Goal: Answer question/provide support: Share knowledge or assist other users

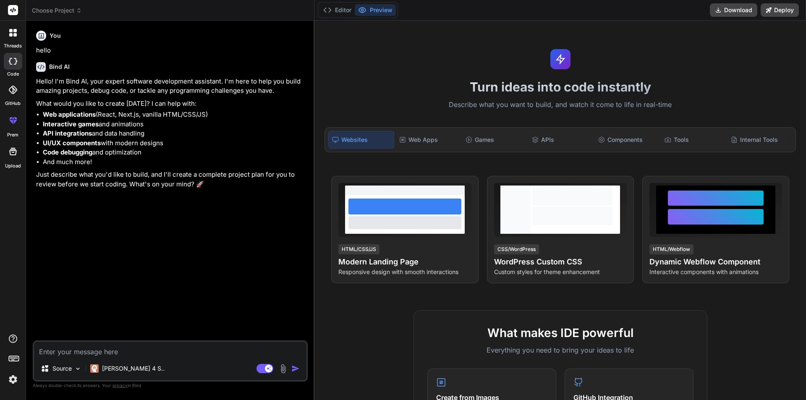
scroll to position [400, 0]
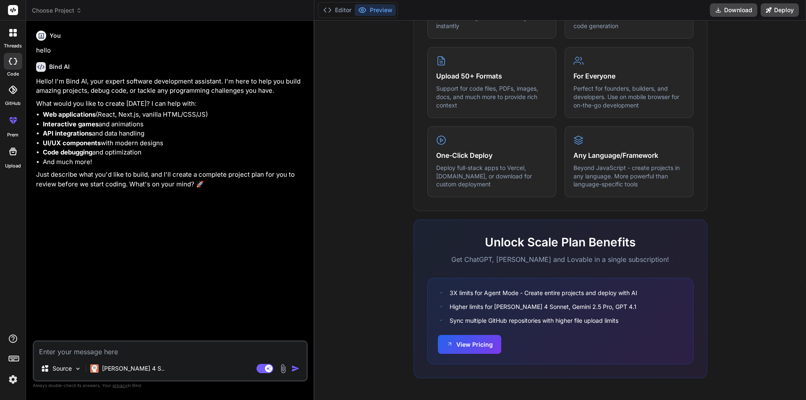
click at [136, 347] on textarea at bounding box center [170, 349] width 272 height 15
paste textarea "// Check if the search value matches a date format (MM-DD-YYYY) if (preg_match(…"
type textarea "// Check if the search value matches a date format (MM-DD-YYYY) if (preg_match(…"
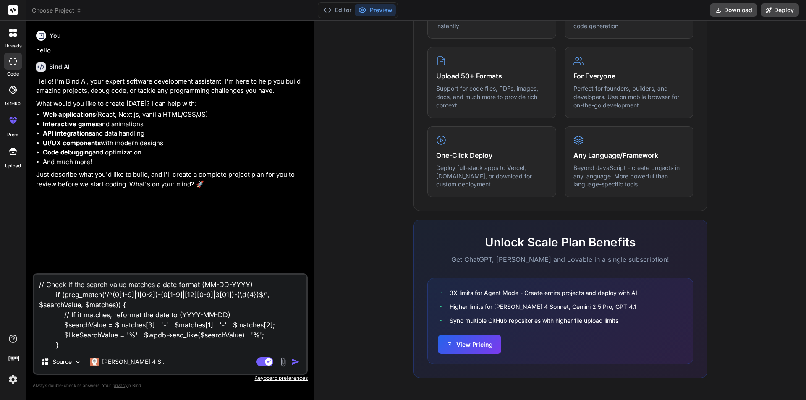
type textarea "x"
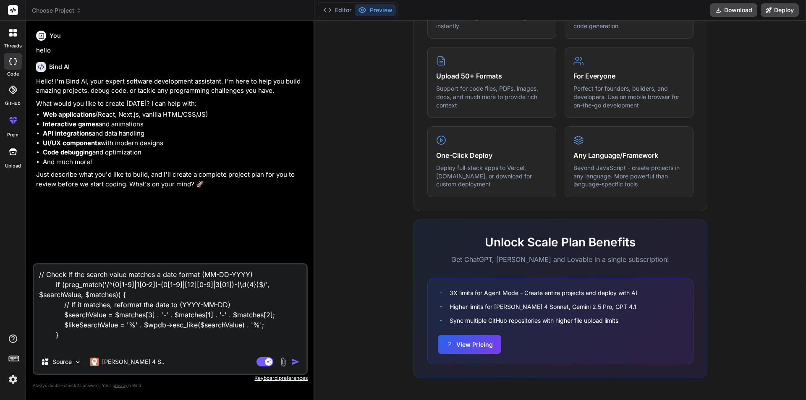
type textarea "// Check if the search value matches a date format (MM-DD-YYYY) if (preg_match(…"
type textarea "x"
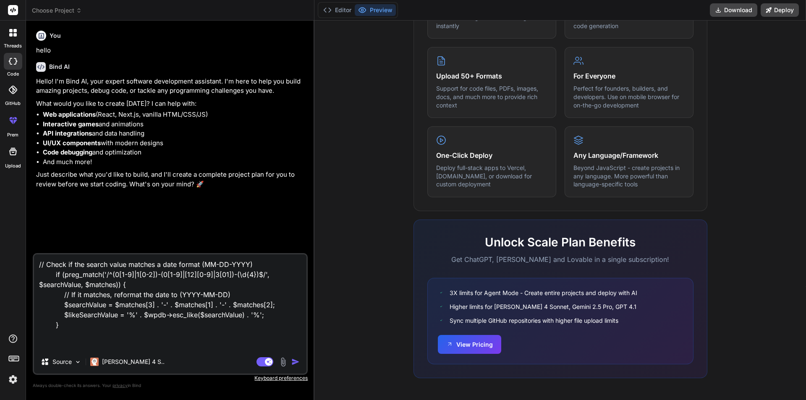
type textarea "// Check if the search value matches a date format (MM-DD-YYYY) if (preg_match(…"
type textarea "x"
type textarea "// Check if the search value matches a date format (MM-DD-YYYY) if (preg_match(…"
type textarea "x"
type textarea "// Check if the search value matches a date format (MM-DD-YYYY) if (preg_match(…"
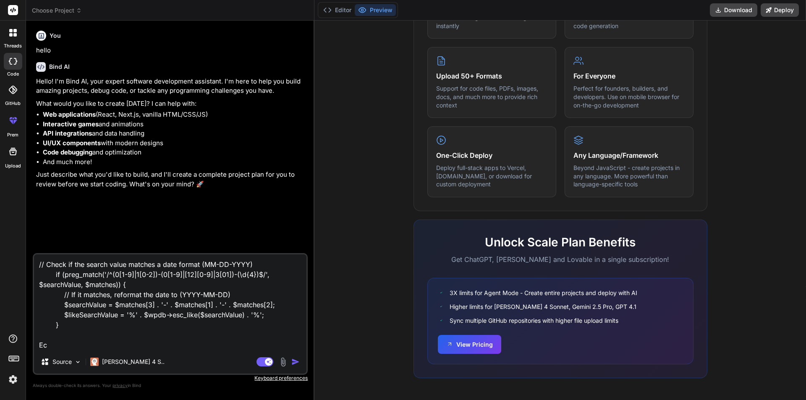
type textarea "x"
type textarea "// Check if the search value matches a date format (MM-DD-YYYY) if (preg_match(…"
type textarea "x"
type textarea "// Check if the search value matches a date format (MM-DD-YYYY) if (preg_match(…"
type textarea "x"
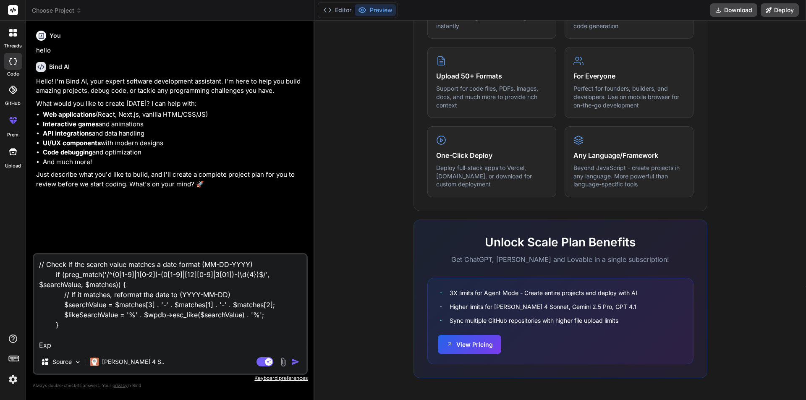
type textarea "// Check if the search value matches a date format (MM-DD-YYYY) if (preg_match(…"
type textarea "x"
type textarea "// Check if the search value matches a date format (MM-DD-YYYY) if (preg_match(…"
type textarea "x"
type textarea "// Check if the search value matches a date format (MM-DD-YYYY) if (preg_match(…"
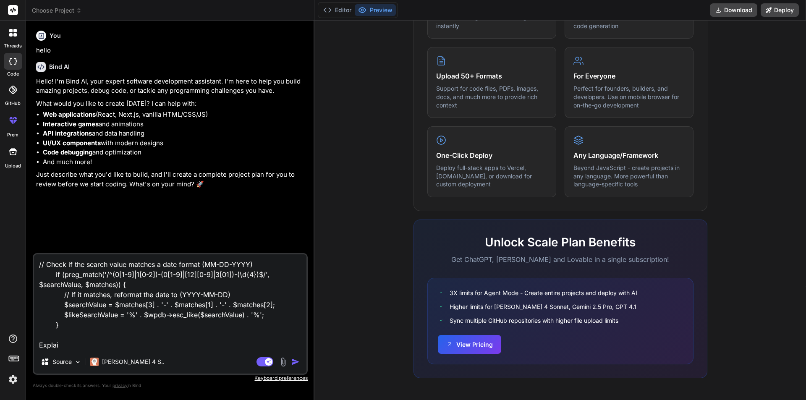
type textarea "x"
type textarea "// Check if the search value matches a date format (MM-DD-YYYY) if (preg_match(…"
type textarea "x"
type textarea "// Check if the search value matches a date format (MM-DD-YYYY) if (preg_match(…"
type textarea "x"
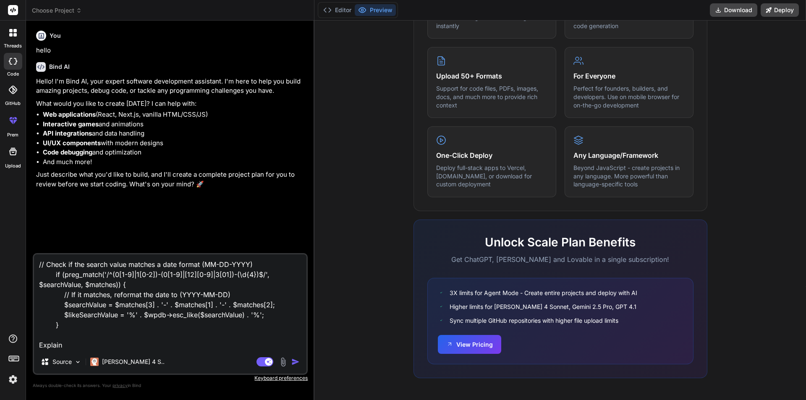
type textarea "// Check if the search value matches a date format (MM-DD-YYYY) if (preg_match(…"
type textarea "x"
type textarea "// Check if the search value matches a date format (MM-DD-YYYY) if (preg_match(…"
type textarea "x"
type textarea "// Check if the search value matches a date format (MM-DD-YYYY) if (preg_match(…"
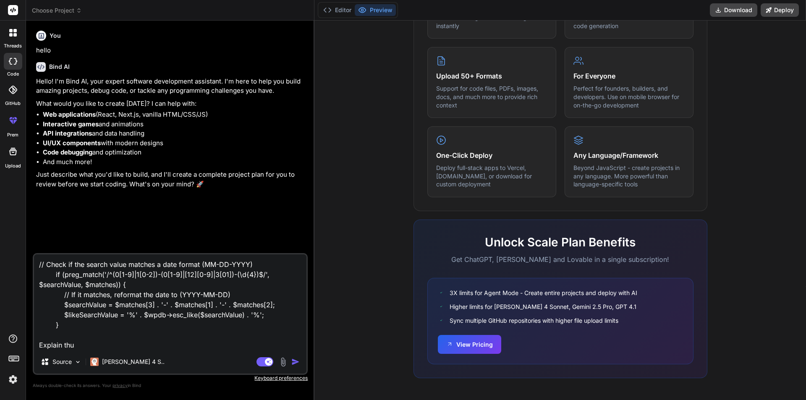
type textarea "x"
type textarea "// Check if the search value matches a date format (MM-DD-YYYY) if (preg_match(…"
type textarea "x"
type textarea "// Check if the search value matches a date format (MM-DD-YYYY) if (preg_match(…"
type textarea "x"
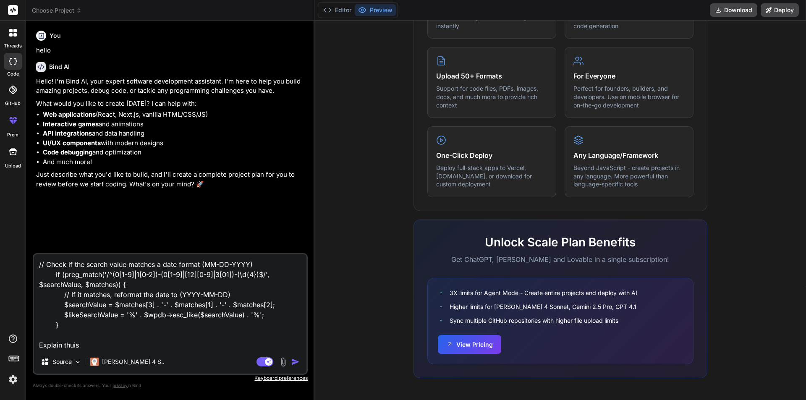
type textarea "// Check if the search value matches a date format (MM-DD-YYYY) if (preg_match(…"
type textarea "x"
type textarea "// Check if the search value matches a date format (MM-DD-YYYY) if (preg_match(…"
type textarea "x"
type textarea "// Check if the search value matches a date format (MM-DD-YYYY) if (preg_match(…"
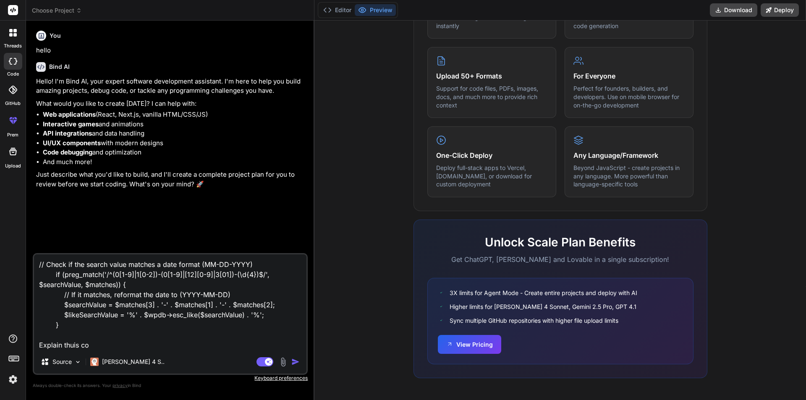
type textarea "x"
type textarea "// Check if the search value matches a date format (MM-DD-YYYY) if (preg_match(…"
type textarea "x"
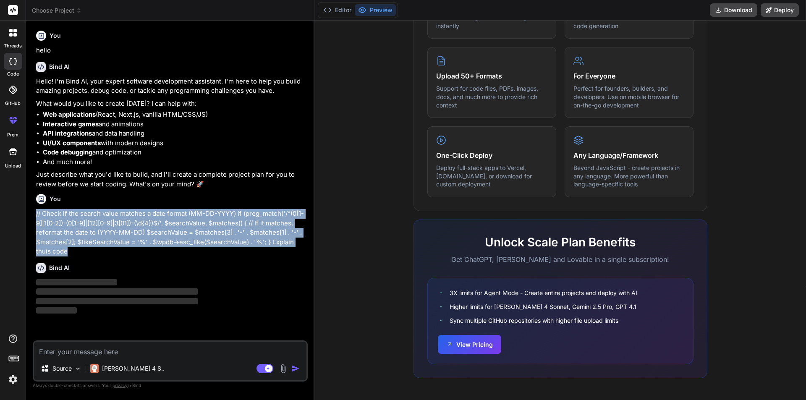
drag, startPoint x: 71, startPoint y: 251, endPoint x: 32, endPoint y: 216, distance: 52.9
click at [32, 216] on div "Bind AI Web Search Created with Pixso. Code Generator You hello Bind AI Hello! …" at bounding box center [170, 210] width 288 height 379
copy p "// Check if the search value matches a date format (MM-DD-YYYY) if (preg_match(…"
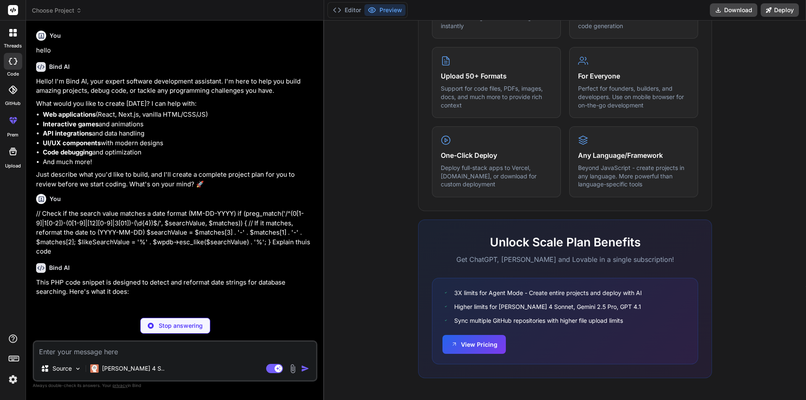
click at [192, 165] on li "And much more!" at bounding box center [179, 162] width 273 height 10
click at [138, 259] on div "Bind AI This PHP code snippet is designed to detect and reformat date strings f…" at bounding box center [176, 324] width 280 height 136
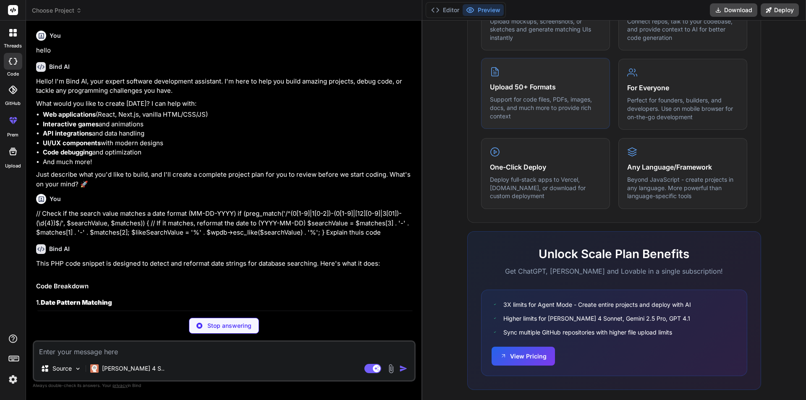
scroll to position [422, 0]
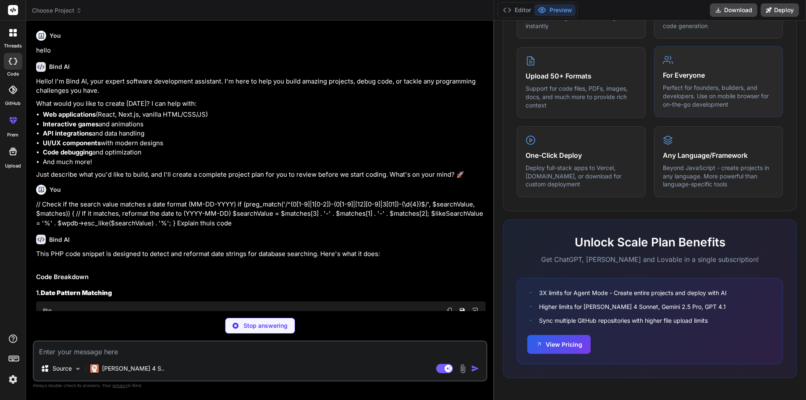
drag, startPoint x: 323, startPoint y: 24, endPoint x: 690, endPoint y: 65, distance: 369.0
click at [690, 65] on div "threads code GitHub prem Upload Choose Project Created with Pixso. Bind AI Web …" at bounding box center [403, 200] width 806 height 400
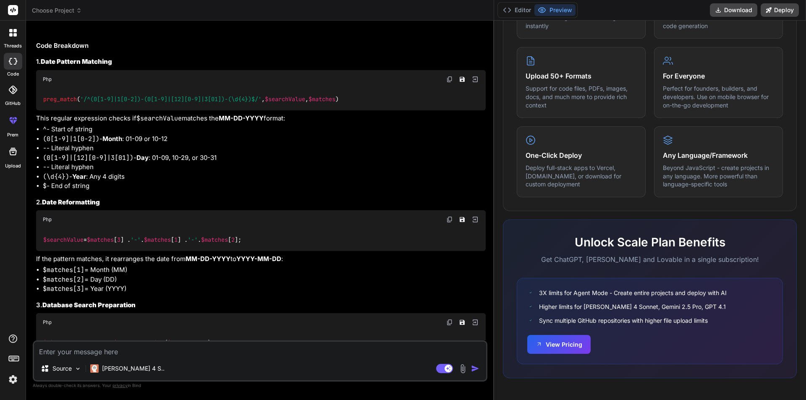
scroll to position [232, 0]
type textarea "x"
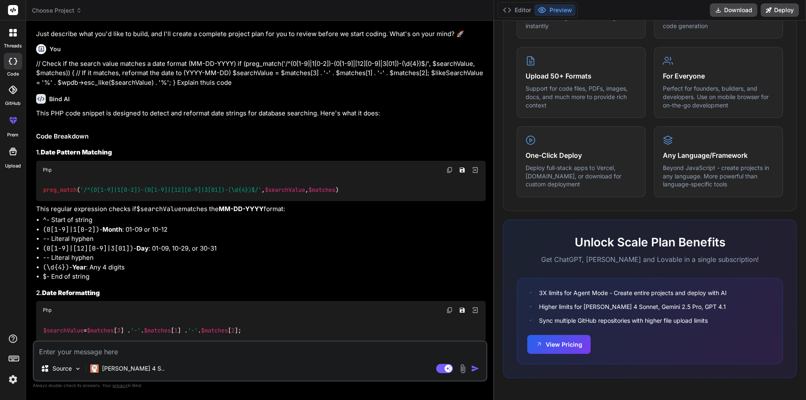
scroll to position [350, 0]
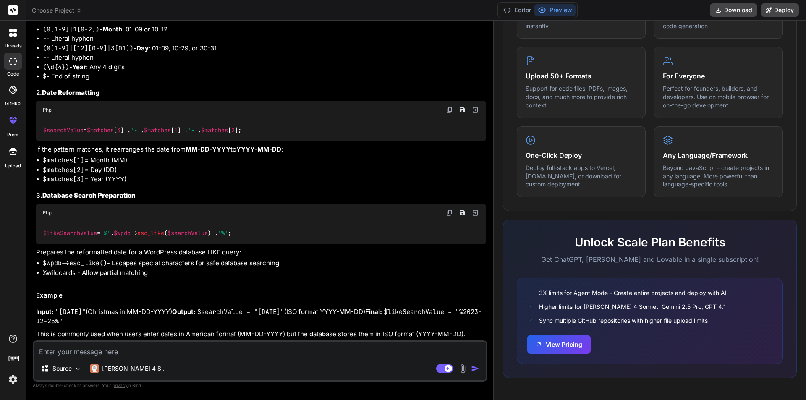
click at [167, 352] on textarea at bounding box center [260, 349] width 452 height 15
type textarea "i"
type textarea "x"
type textarea "it"
type textarea "x"
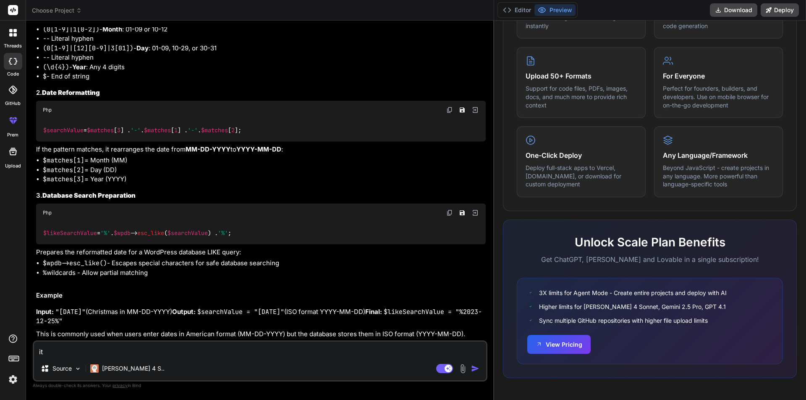
type textarea "it"
type textarea "x"
type textarea "it i"
type textarea "x"
type textarea "it is"
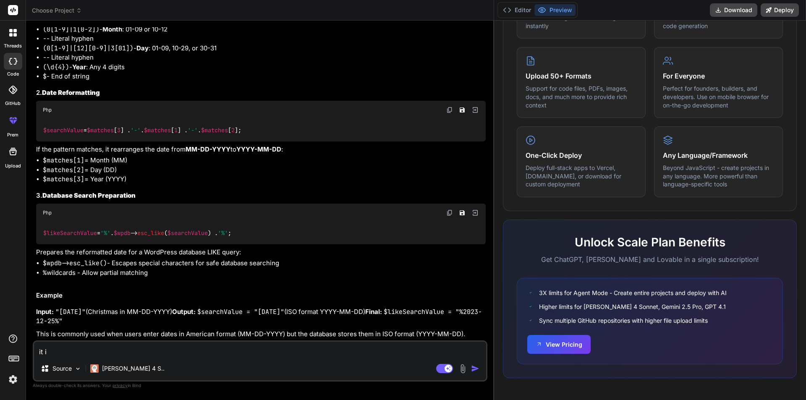
type textarea "x"
type textarea "it is"
type textarea "x"
type textarea "it is n"
type textarea "x"
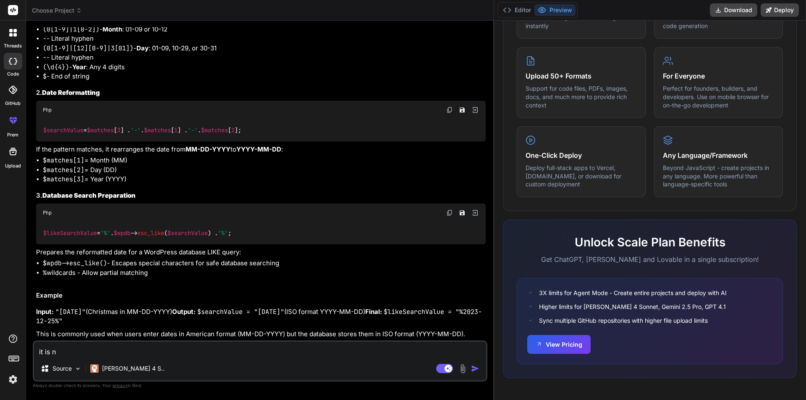
type textarea "it is no"
type textarea "x"
type textarea "it is not"
type textarea "x"
type textarea "it is not"
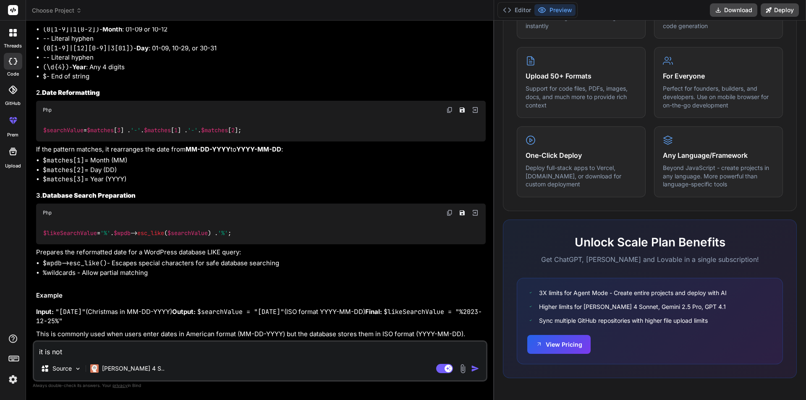
type textarea "x"
type textarea "it is not"
type textarea "x"
type textarea "it is no"
type textarea "x"
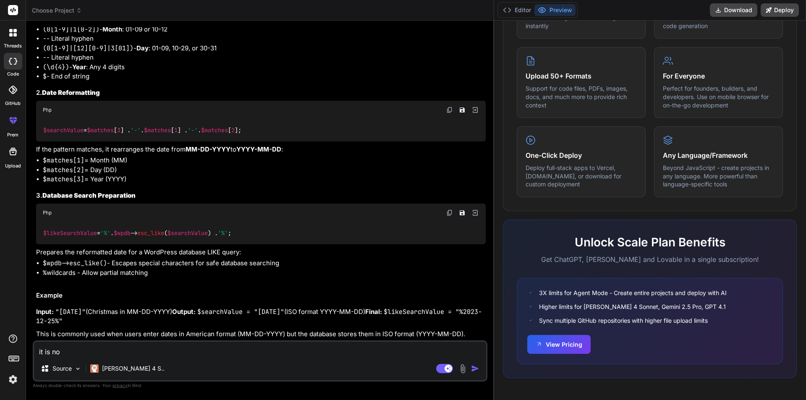
type textarea "it is n"
type textarea "x"
type textarea "it is"
type textarea "x"
type textarea "it is"
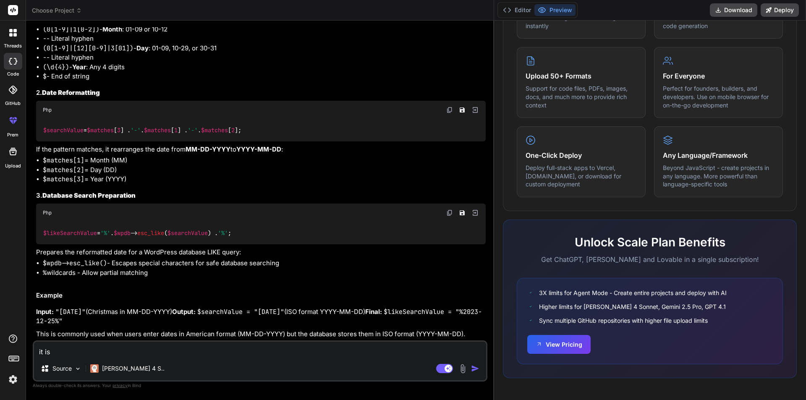
type textarea "x"
type textarea "it i"
type textarea "x"
type textarea "it"
type textarea "x"
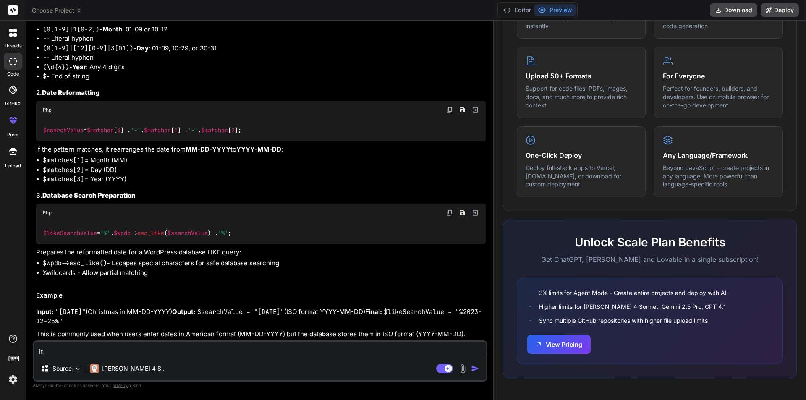
type textarea "it"
type textarea "x"
type textarea "i"
type textarea "x"
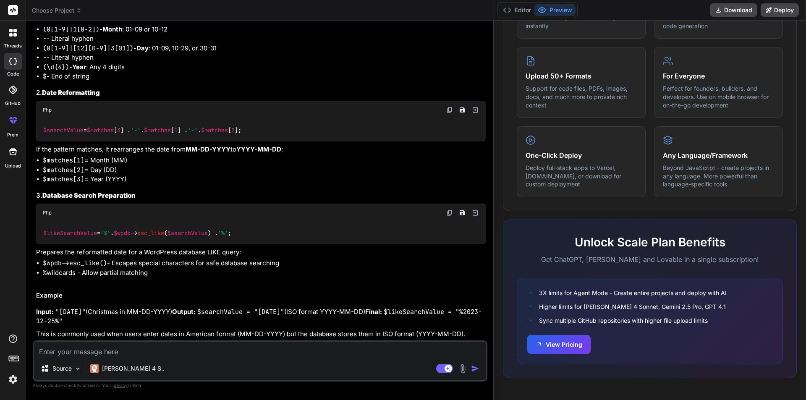
type textarea "w"
type textarea "x"
type textarea "i"
type textarea "x"
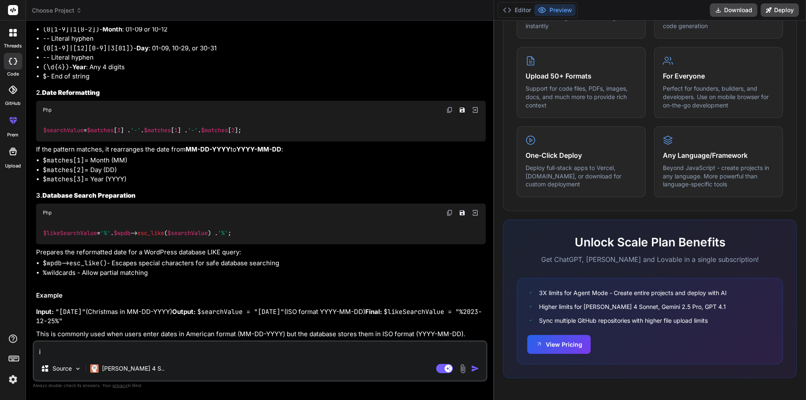
type textarea "it"
type textarea "x"
type textarea "it"
type textarea "x"
type textarea "it i"
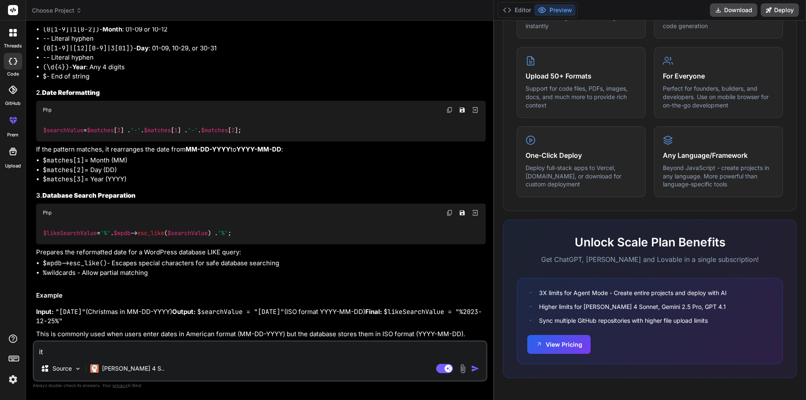
type textarea "x"
type textarea "it is"
type textarea "x"
type textarea "it is"
type textarea "x"
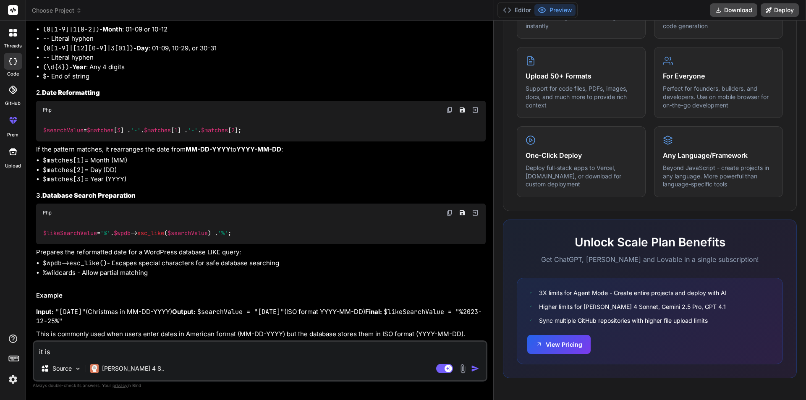
type textarea "it is n"
type textarea "x"
type textarea "it is no"
type textarea "x"
type textarea "it is not"
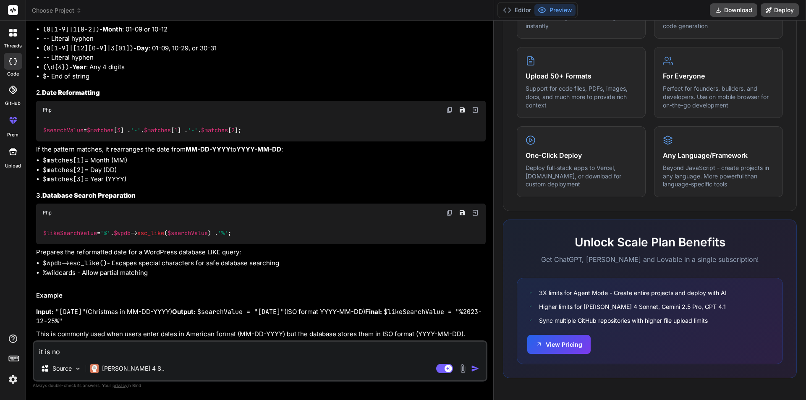
type textarea "x"
type textarea "it is not"
type textarea "x"
type textarea "it is not w"
type textarea "x"
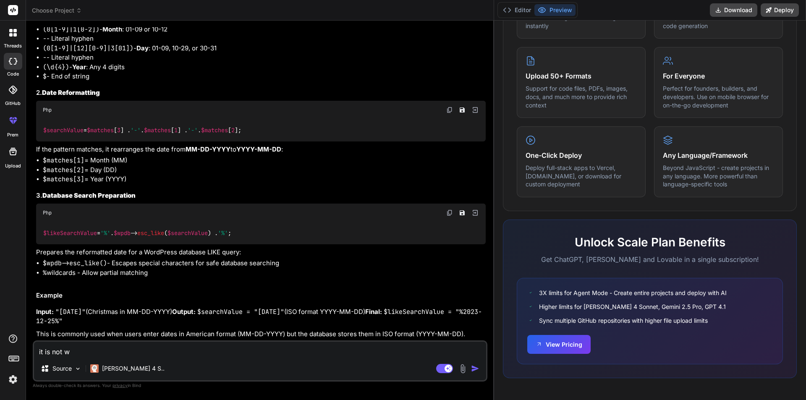
type textarea "it is not wo"
type textarea "x"
type textarea "it is not wor"
type textarea "x"
type textarea "it is not work"
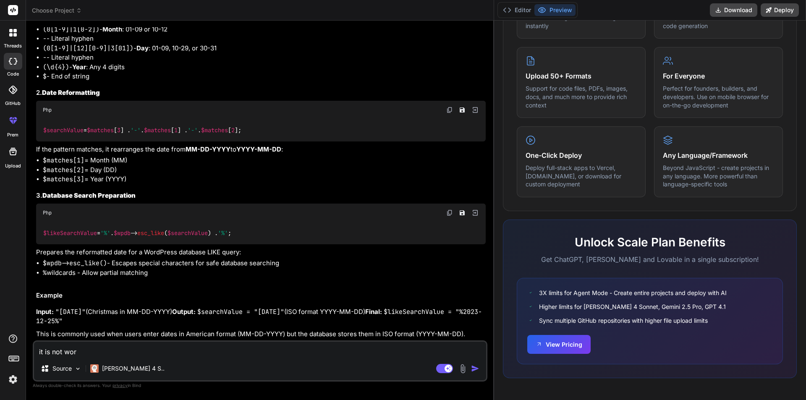
type textarea "x"
type textarea "it is not worki"
type textarea "x"
type textarea "it is not workin"
type textarea "x"
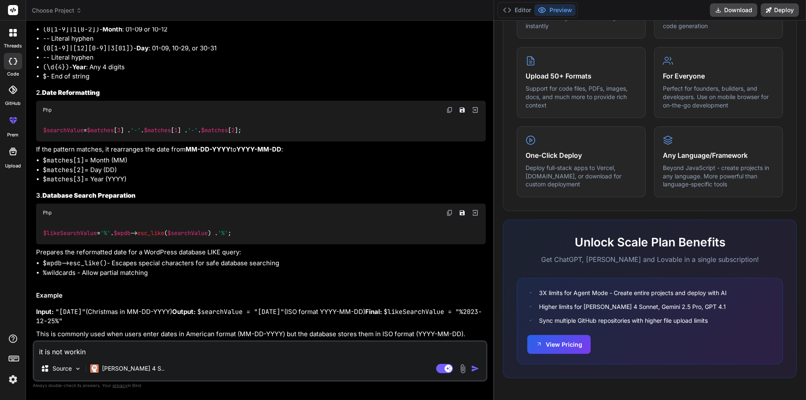
type textarea "it is not working"
type textarea "x"
type textarea "it is not working"
type textarea "x"
type textarea "it is not working i"
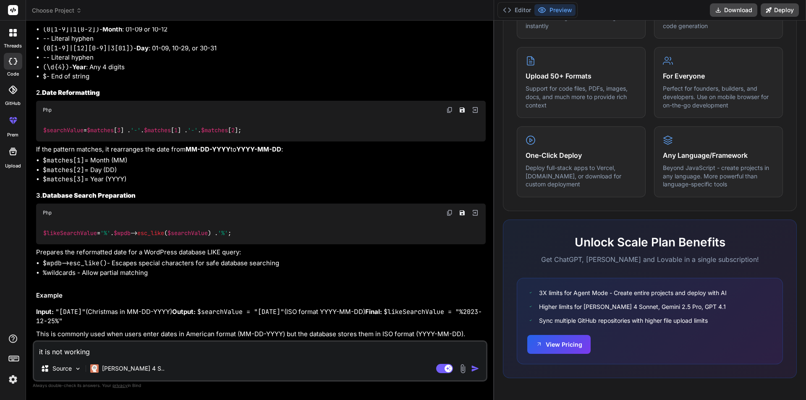
type textarea "x"
type textarea "it is not working if"
type textarea "x"
type textarea "it is not working if"
type textarea "x"
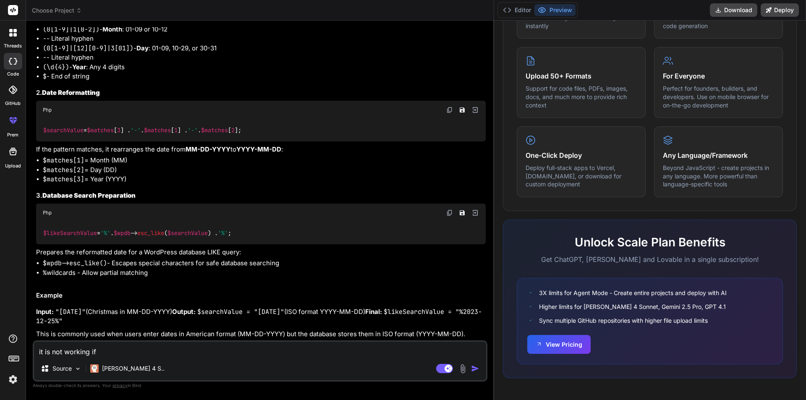
type textarea "it is not working if i"
type textarea "x"
type textarea "it is not working if i"
type textarea "x"
type textarea "it is not working if i w"
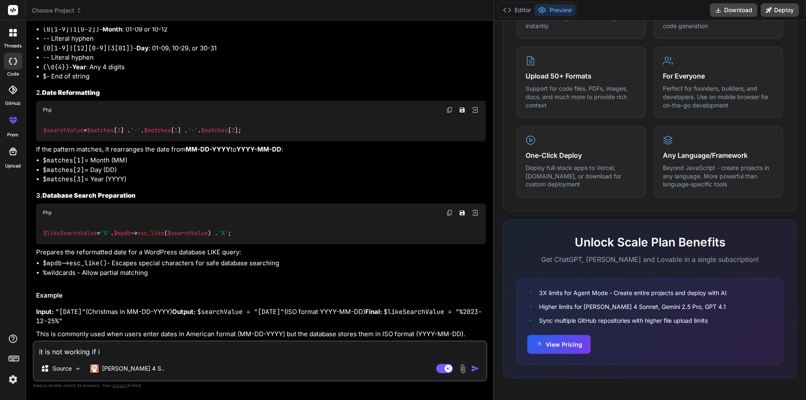
type textarea "x"
type textarea "it is not working if i wa"
type textarea "x"
type textarea "it is not working if i wan"
type textarea "x"
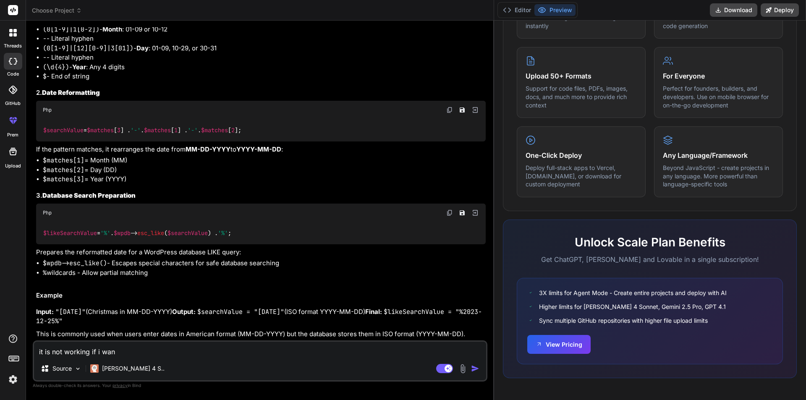
type textarea "it is not working if i want"
type textarea "x"
type textarea "it is not working if i want"
type textarea "x"
type textarea "it is not working if i want t"
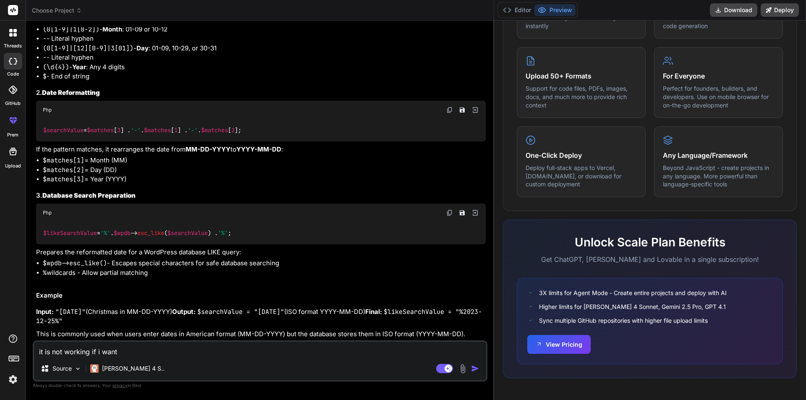
type textarea "x"
type textarea "it is not working if i want to"
type textarea "x"
type textarea "it is not working if i want to"
type textarea "x"
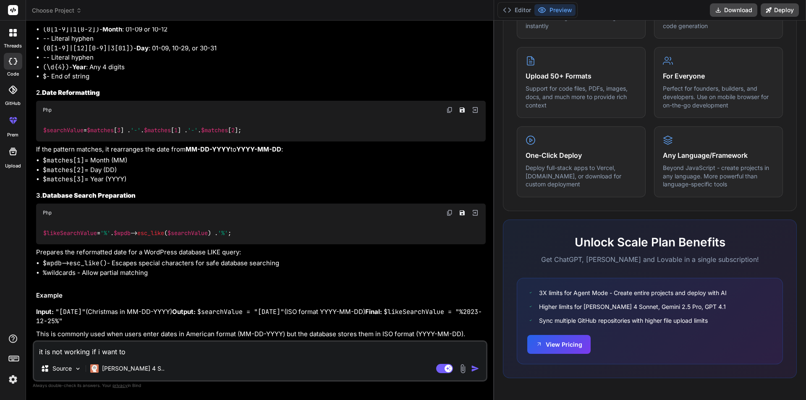
type textarea "it is not working if i want to s"
type textarea "x"
type textarea "it is not working if i want to se"
type textarea "x"
type textarea "it is not working if i want to sea"
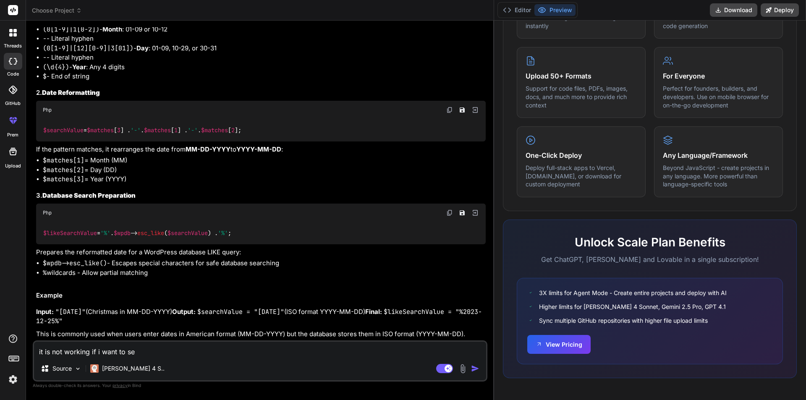
type textarea "x"
type textarea "it is not working if i want to sear"
type textarea "x"
type textarea "it is not working if i want to searc"
type textarea "x"
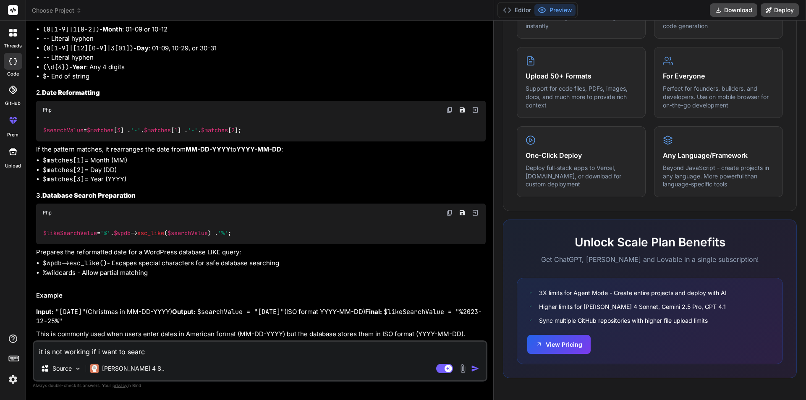
type textarea "it is not working if i want to search"
type textarea "x"
type textarea "it is not working if i want to search"
type textarea "x"
type textarea "it is not working if i want to search l"
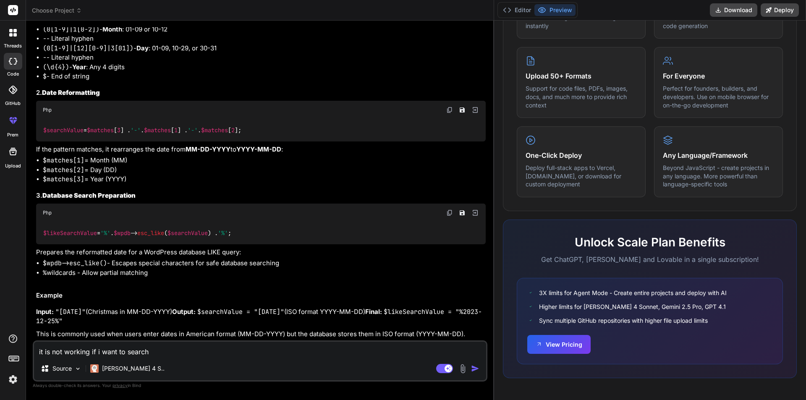
type textarea "x"
type textarea "it is not working if i want to search li"
type textarea "x"
type textarea "it is not working if i want to search lik"
type textarea "x"
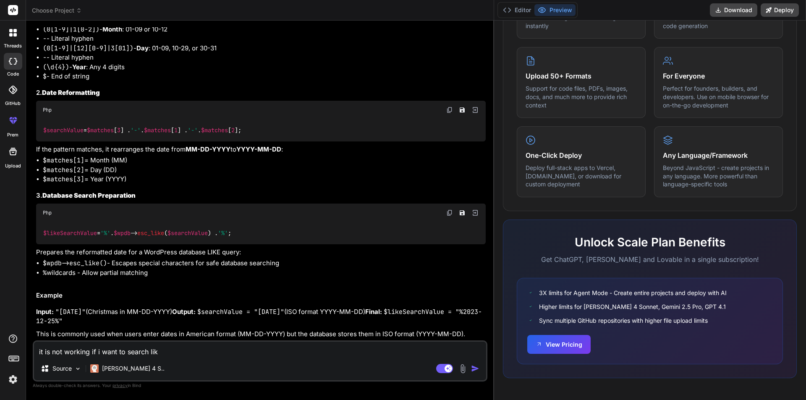
type textarea "it is not working if i want to search like"
type textarea "x"
type textarea "it is not working if i want to search like"
type textarea "x"
type textarea "it is not working if i want to search like 0"
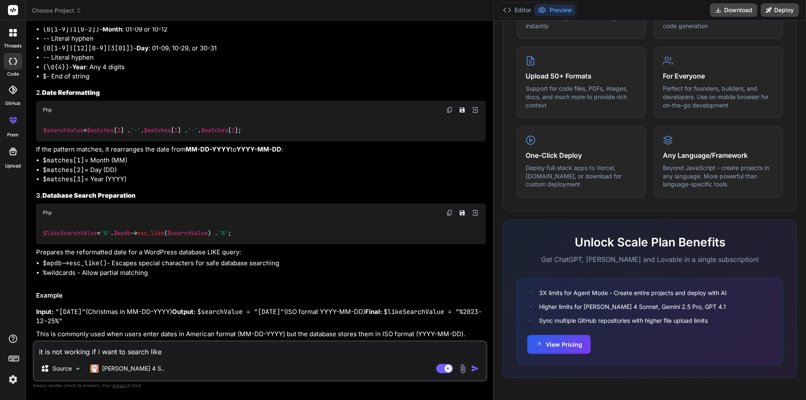
type textarea "x"
type textarea "it is not working if i want to search like 09"
type textarea "x"
type textarea "it is not working if i want to search like 09-"
type textarea "x"
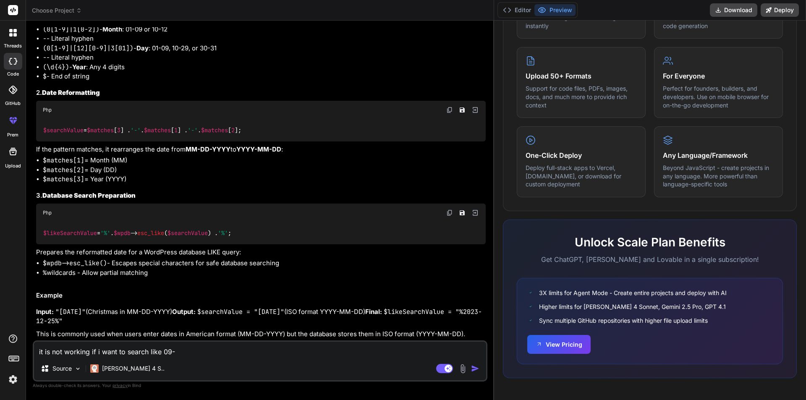
type textarea "it is not working if i want to search like 09-0"
type textarea "x"
type textarea "it is not working if i want to search like 09-04"
type textarea "x"
type textarea "it is not working if i want to search like 09-04-"
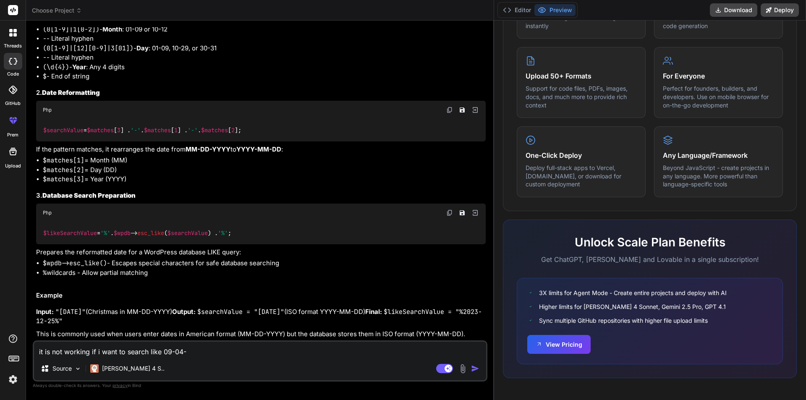
type textarea "x"
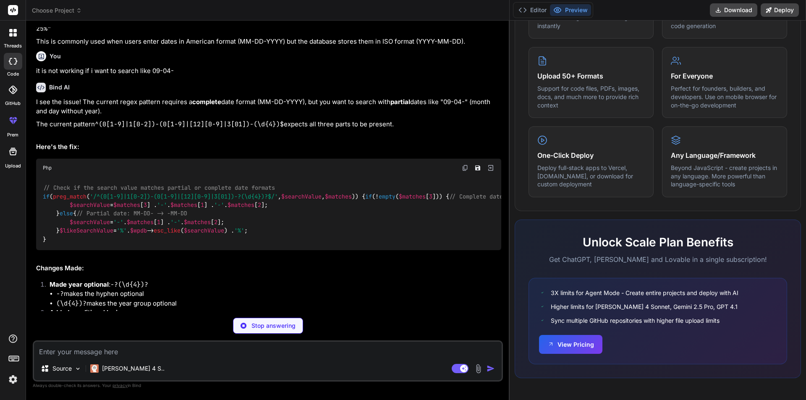
scroll to position [691, 0]
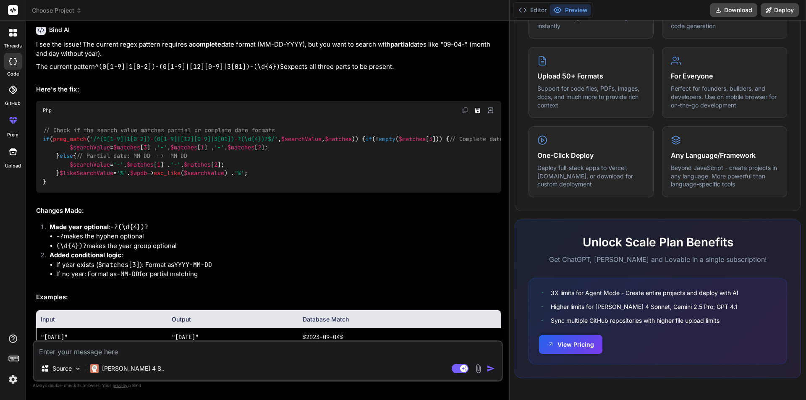
type textarea "x"
click at [123, 352] on textarea at bounding box center [268, 349] width 468 height 15
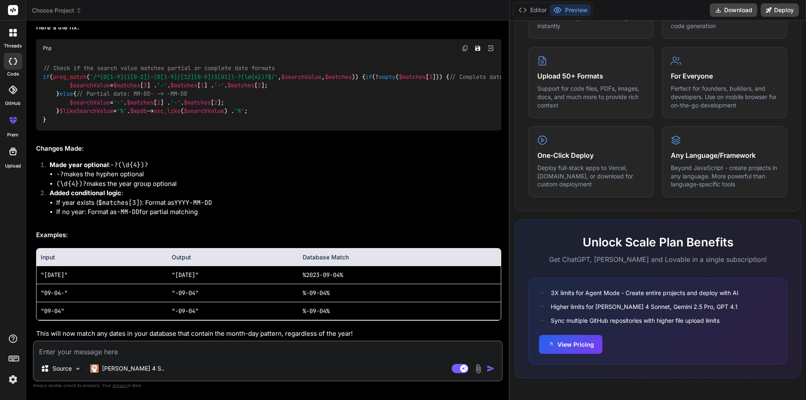
type textarea "w"
type textarea "x"
type textarea "wh"
type textarea "x"
type textarea "wha"
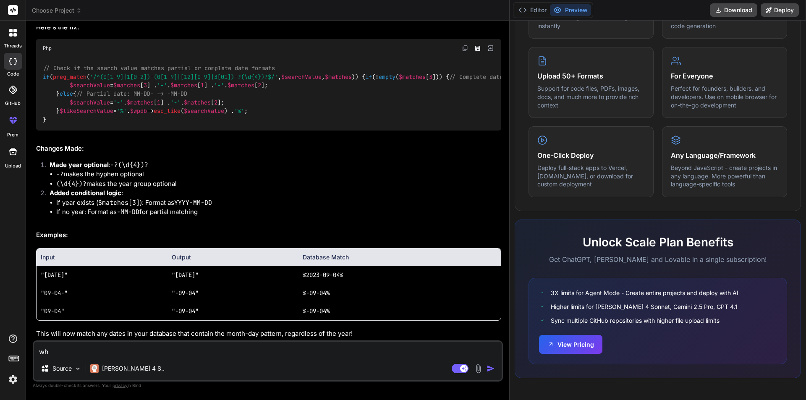
type textarea "x"
type textarea "what"
type textarea "x"
type textarea "what"
type textarea "x"
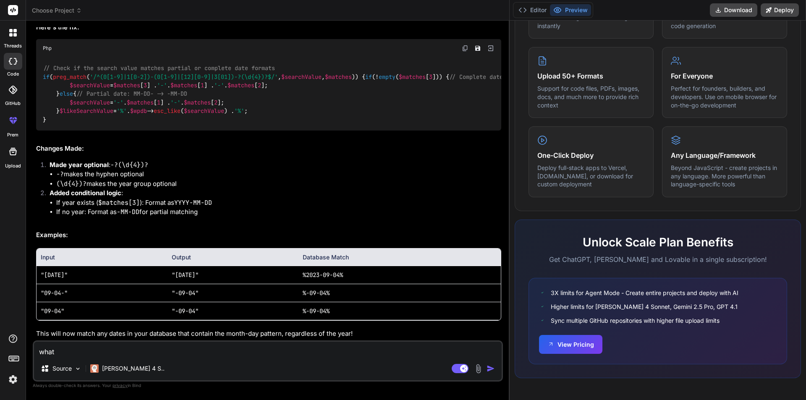
type textarea "what i"
type textarea "x"
click at [486, 371] on img "button" at bounding box center [490, 368] width 8 height 8
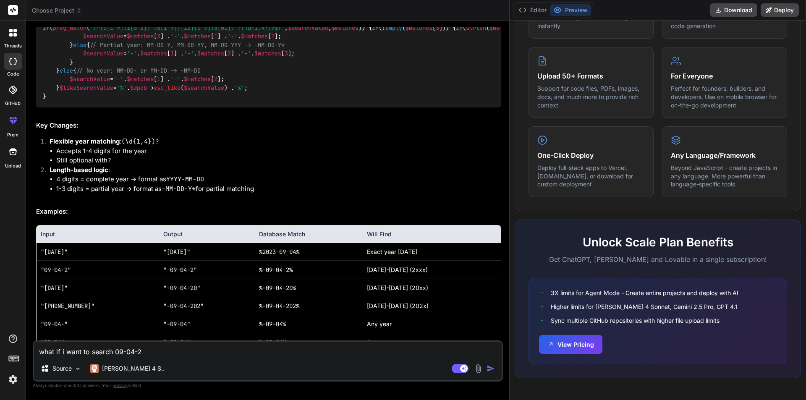
scroll to position [1159, 0]
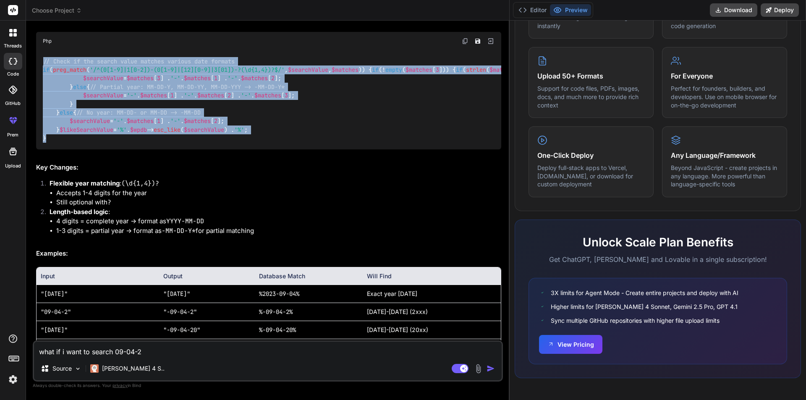
drag, startPoint x: 55, startPoint y: 232, endPoint x: 36, endPoint y: 105, distance: 128.2
click at [36, 105] on div "// Check if the search value matches various date formats if ( preg_match ( '/^…" at bounding box center [268, 99] width 465 height 99
copy code "// Check if the search value matches various date formats if ( preg_match ( '/^…"
click at [282, 149] on div "// Check if the search value matches various date formats if ( preg_match ( '/^…" at bounding box center [268, 99] width 465 height 99
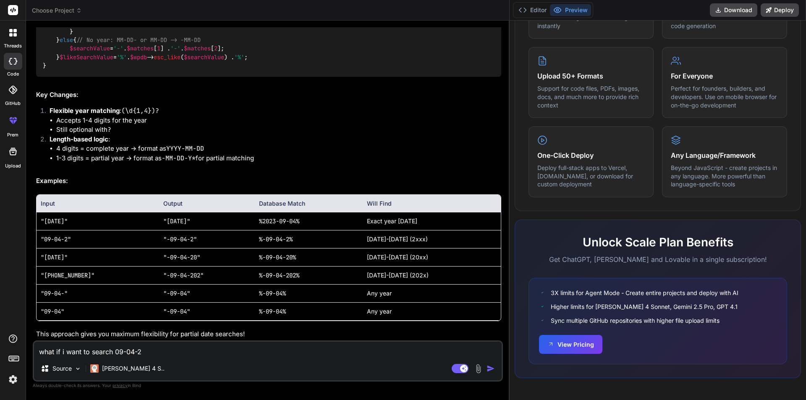
scroll to position [1327, 0]
click at [130, 356] on textarea "what if i want to search 09-04-2" at bounding box center [268, 349] width 468 height 15
click at [56, 351] on textarea "the year in database is in" at bounding box center [268, 349] width 468 height 15
click at [143, 350] on textarea "the date in database is in" at bounding box center [268, 349] width 468 height 15
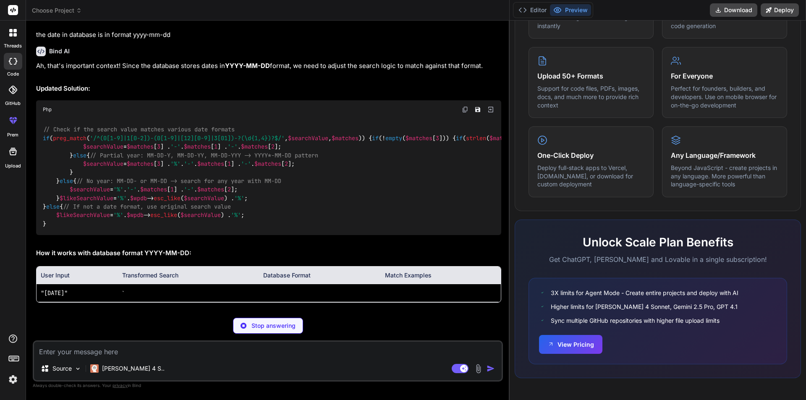
scroll to position [1663, 0]
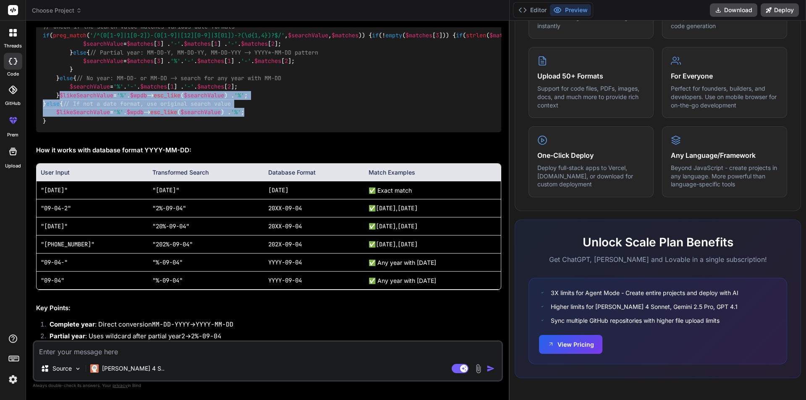
drag, startPoint x: 271, startPoint y: 267, endPoint x: 122, endPoint y: 233, distance: 152.6
click at [122, 132] on div "// Check if the search value matches various date formats if ( preg_match ( '/^…" at bounding box center [268, 74] width 465 height 116
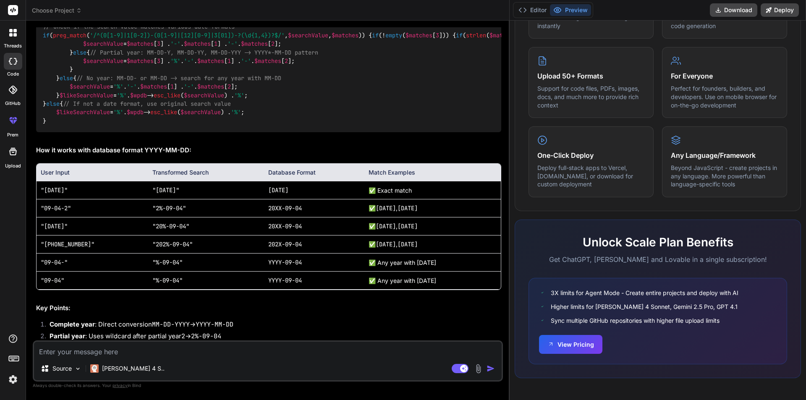
click at [96, 132] on div "// Check if the search value matches various date formats if ( preg_match ( '/^…" at bounding box center [268, 74] width 465 height 116
click at [59, 132] on div "// Check if the search value matches various date formats if ( preg_match ( '/^…" at bounding box center [268, 74] width 465 height 116
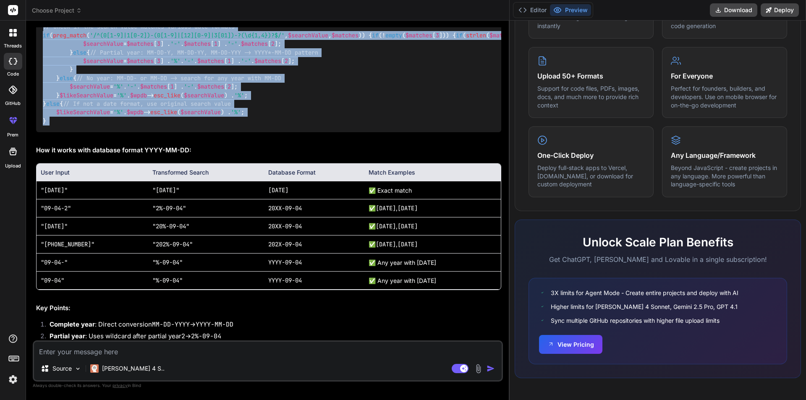
drag, startPoint x: 59, startPoint y: 278, endPoint x: 37, endPoint y: 115, distance: 164.3
click at [37, 115] on div "// Check if the search value matches various date formats if ( preg_match ( '/^…" at bounding box center [268, 74] width 465 height 116
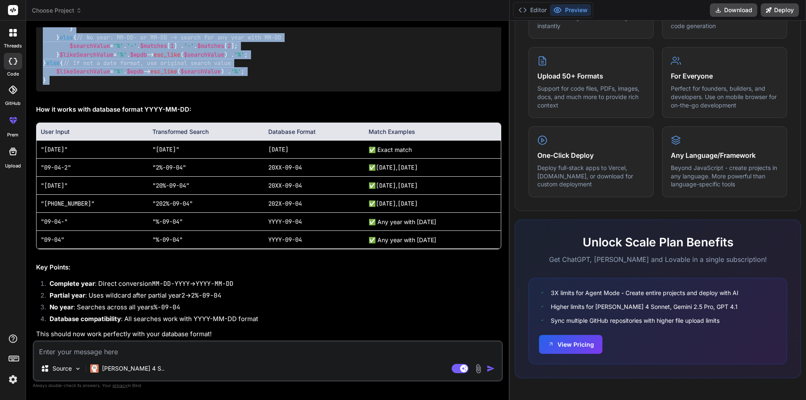
copy div "// Check if the search value matches various date formats if ( preg_match ( '/^…"
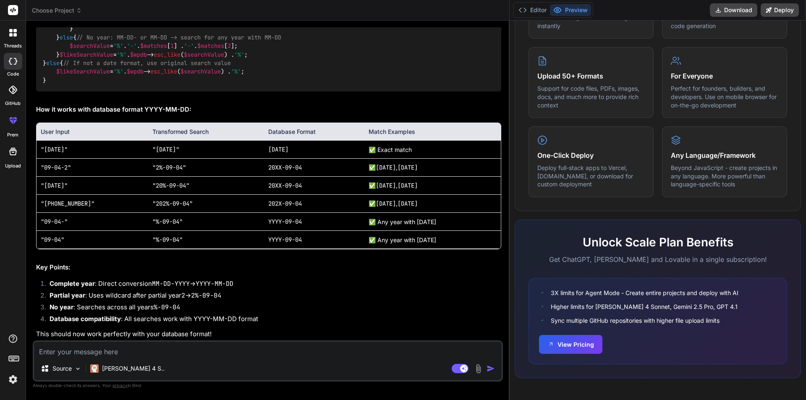
click at [237, 354] on textarea at bounding box center [268, 349] width 468 height 15
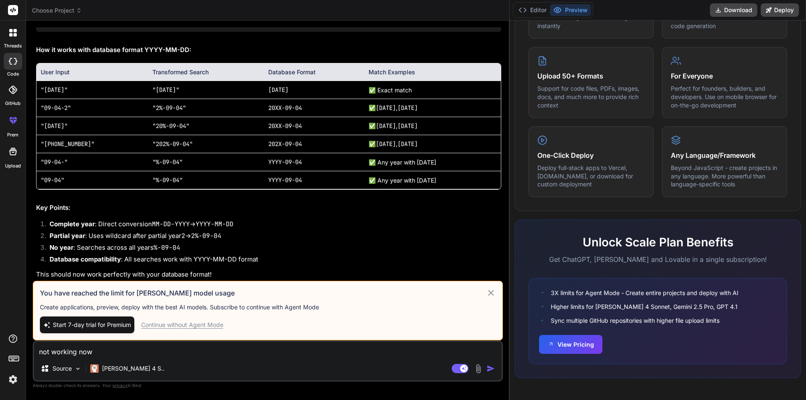
click at [486, 371] on img "button" at bounding box center [490, 368] width 8 height 8
click at [486, 294] on icon at bounding box center [491, 293] width 10 height 10
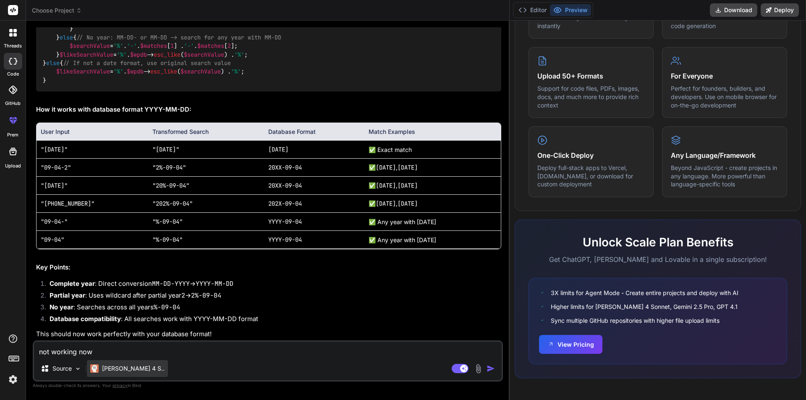
click at [116, 371] on p "[PERSON_NAME] 4 S.." at bounding box center [133, 368] width 63 height 8
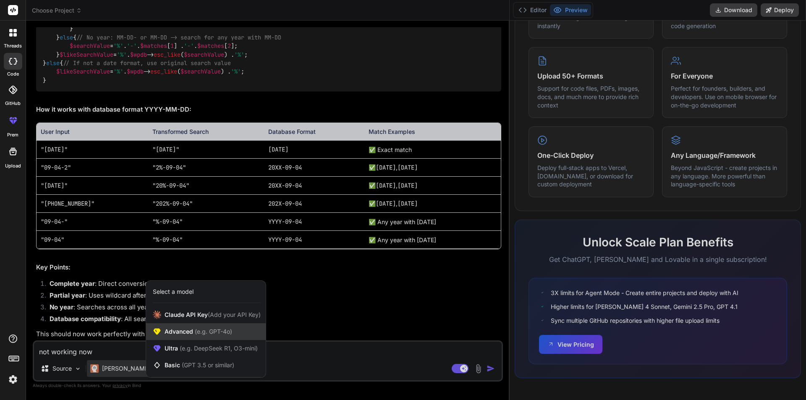
click at [238, 332] on div "Advanced (e.g. GPT-4o)" at bounding box center [206, 331] width 120 height 17
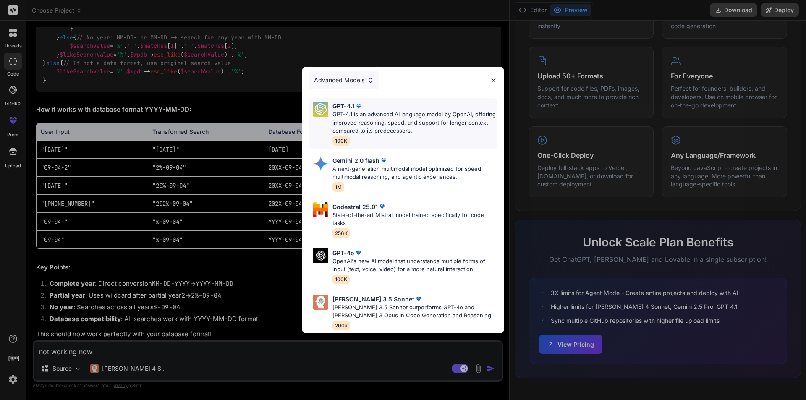
click at [407, 121] on p "GPT-4.1 is an advanced AI language model by OpenAI, offering improved reasoning…" at bounding box center [414, 122] width 165 height 25
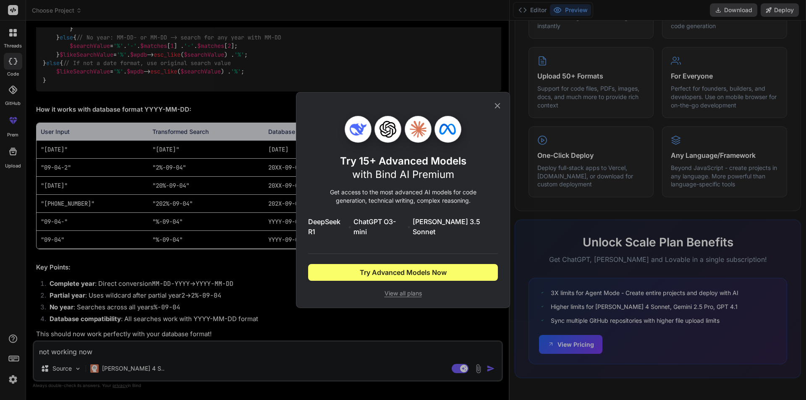
click at [496, 109] on icon at bounding box center [497, 105] width 5 height 5
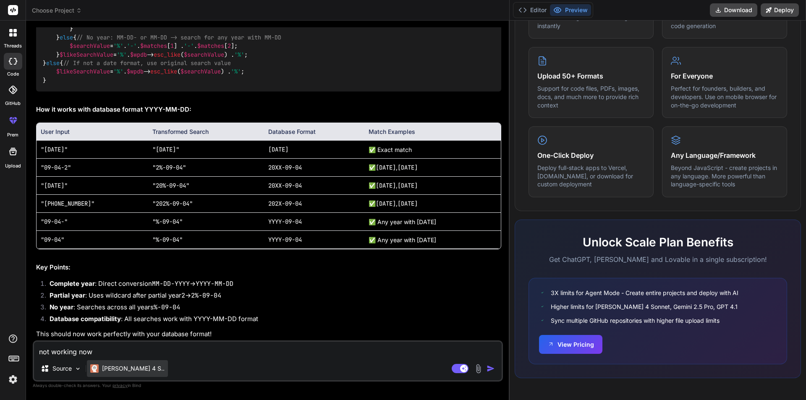
click at [113, 369] on p "[PERSON_NAME] 4 S.." at bounding box center [133, 368] width 63 height 8
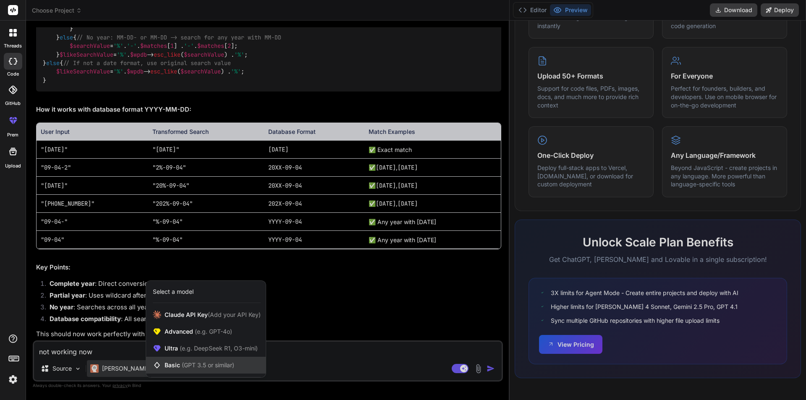
click at [204, 367] on span "(GPT 3.5 or similar)" at bounding box center [208, 364] width 52 height 7
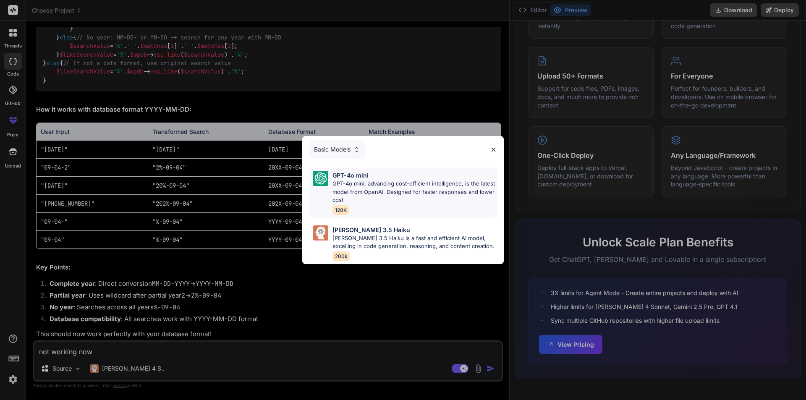
click at [425, 201] on p "GPT-4o mini, advancing cost-efficient intelligence, is the latest model from Op…" at bounding box center [414, 192] width 165 height 25
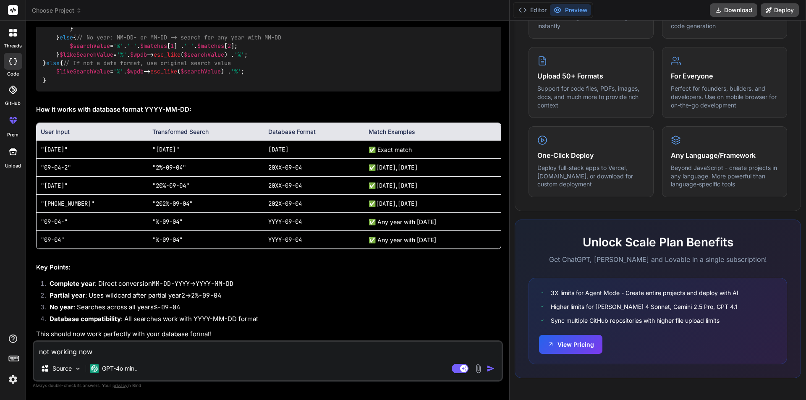
click at [486, 371] on img "button" at bounding box center [490, 368] width 8 height 8
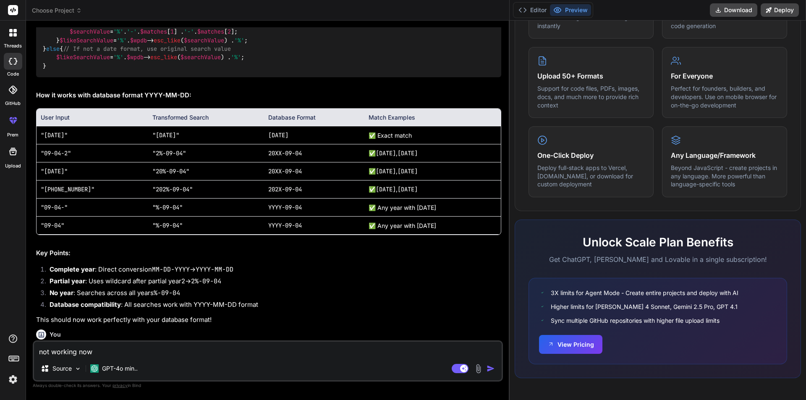
scroll to position [1969, 0]
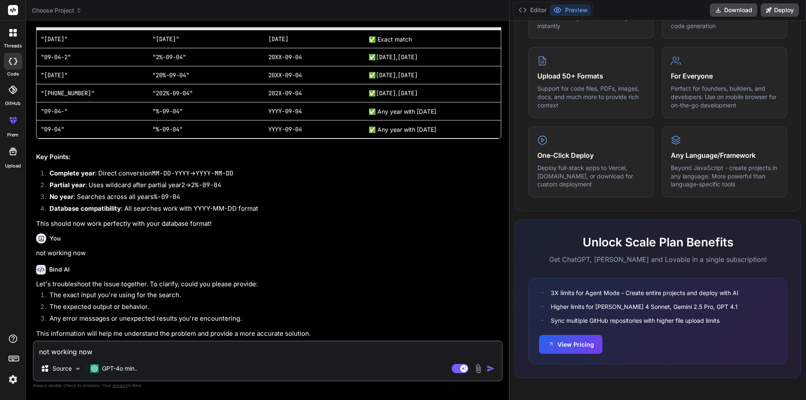
click at [131, 356] on textarea "not working now" at bounding box center [268, 349] width 468 height 15
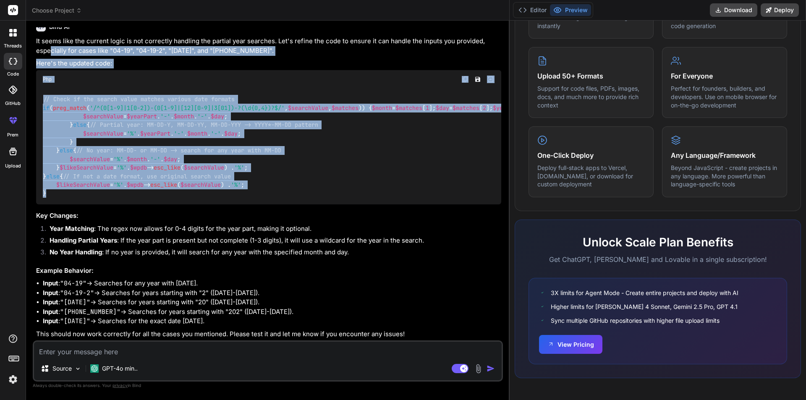
scroll to position [2271, 0]
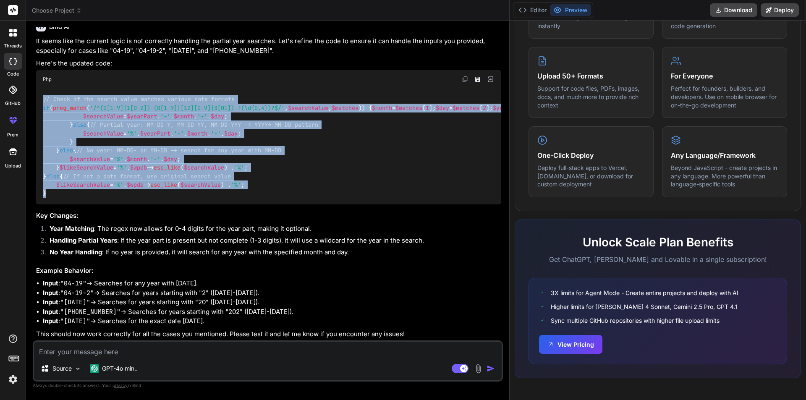
drag, startPoint x: 54, startPoint y: 193, endPoint x: 44, endPoint y: 146, distance: 48.9
click at [44, 146] on div "// Check if the search value matches various date formats if ( preg_match ( '/^…" at bounding box center [268, 147] width 465 height 116
copy code "// Check if the search value matches various date formats if ( preg_match ( '/^…"
click at [180, 199] on div "// Check if the search value matches various date formats if ( preg_match ( '/^…" at bounding box center [268, 147] width 465 height 116
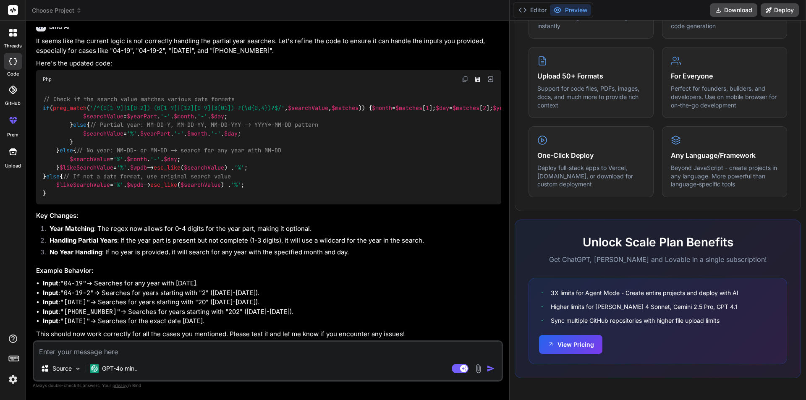
scroll to position [2417, 0]
click at [188, 351] on textarea at bounding box center [268, 349] width 468 height 15
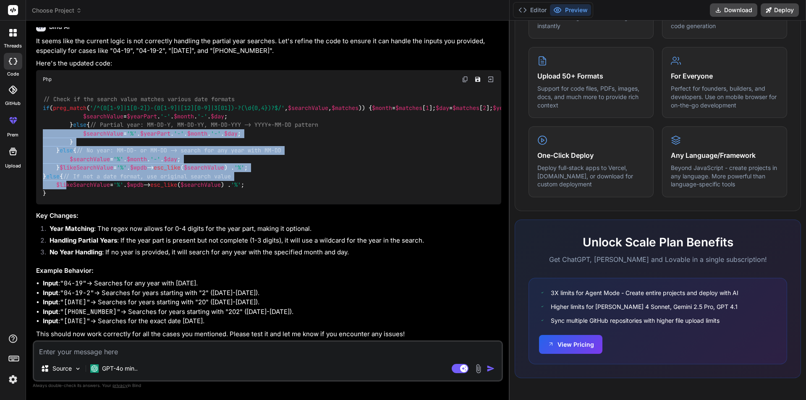
drag, startPoint x: 66, startPoint y: 273, endPoint x: 42, endPoint y: 196, distance: 81.0
click at [42, 196] on div "// Check if the search value matches various date formats if ( preg_match ( '/^…" at bounding box center [268, 147] width 465 height 116
click at [63, 198] on code "// Check if the search value matches various date formats if ( preg_match ( '/^…" at bounding box center [467, 146] width 849 height 103
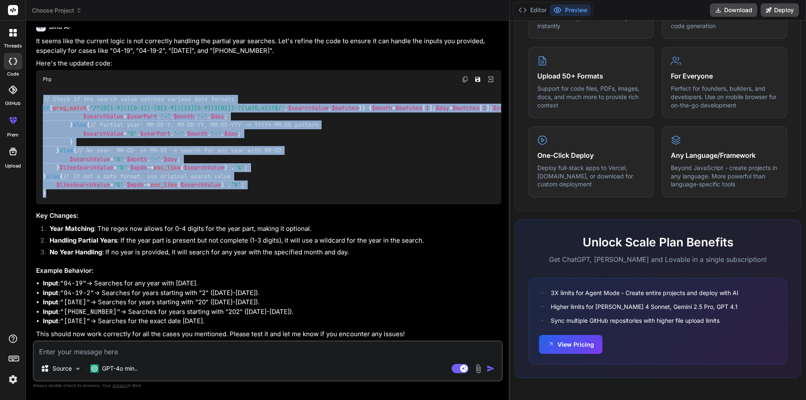
drag, startPoint x: 63, startPoint y: 278, endPoint x: 44, endPoint y: 92, distance: 186.5
click at [44, 92] on div "// Check if the search value matches various date formats if ( preg_match ( '/^…" at bounding box center [268, 147] width 465 height 116
copy code "// Check if the search value matches various date formats if ( preg_match ( '/^…"
click at [281, 205] on div "// Check if the search value matches various date formats if ( preg_match ( '/^…" at bounding box center [268, 147] width 465 height 116
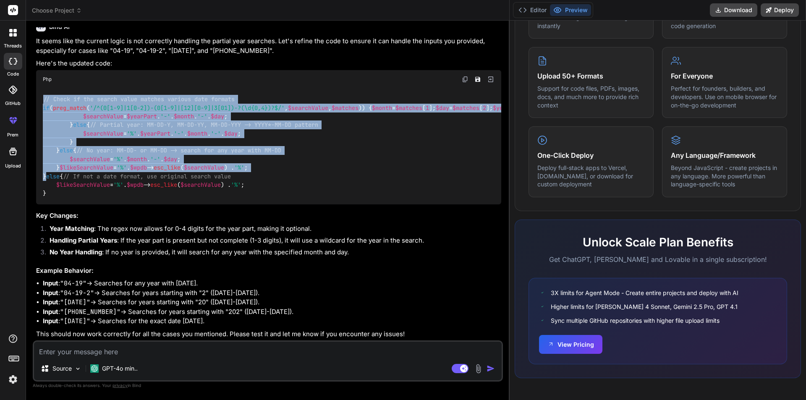
drag, startPoint x: 46, startPoint y: 248, endPoint x: 36, endPoint y: 91, distance: 156.8
click at [36, 91] on div "// Check if the search value matches various date formats if ( preg_match ( '/^…" at bounding box center [268, 147] width 465 height 116
copy code "// Check if the search value matches various date formats if ( preg_match ( '/^…"
click at [400, 175] on div "// Check if the search value matches various date formats if ( preg_match ( '/^…" at bounding box center [268, 147] width 465 height 116
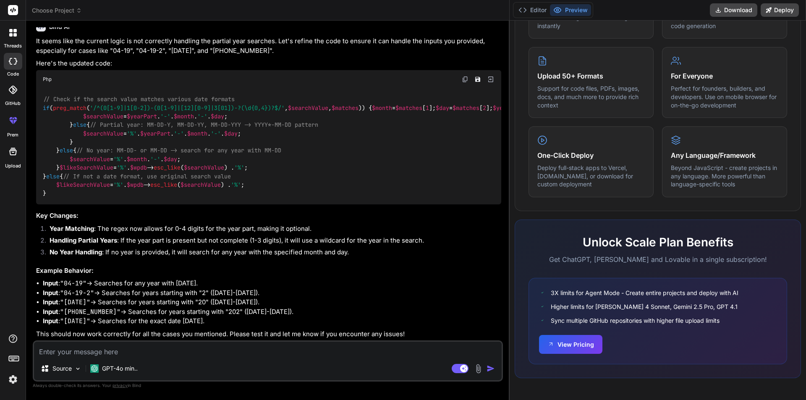
scroll to position [2417, 0]
click at [139, 352] on textarea at bounding box center [268, 349] width 468 height 15
click at [132, 346] on textarea at bounding box center [268, 349] width 468 height 15
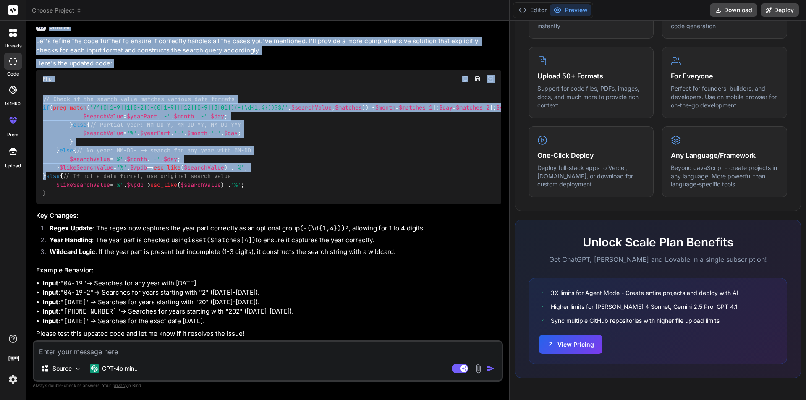
scroll to position [2726, 0]
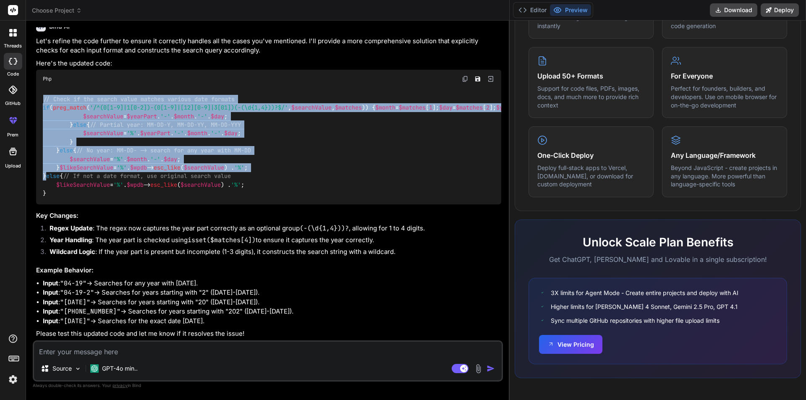
drag, startPoint x: 46, startPoint y: 167, endPoint x: 35, endPoint y: 144, distance: 25.4
click at [35, 144] on div "You hello Bind AI Hello! I'm Bind AI, your expert software development assistan…" at bounding box center [268, 183] width 468 height 313
copy code "// Check if the search value matches various date formats if ( preg_match ( '/^…"
click at [336, 204] on div "// Check if the search value matches various date formats if ( preg_match ( '/^…" at bounding box center [268, 146] width 465 height 116
click at [266, 165] on div "// Check if the search value matches various date formats if ( preg_match ( '/^…" at bounding box center [268, 146] width 465 height 116
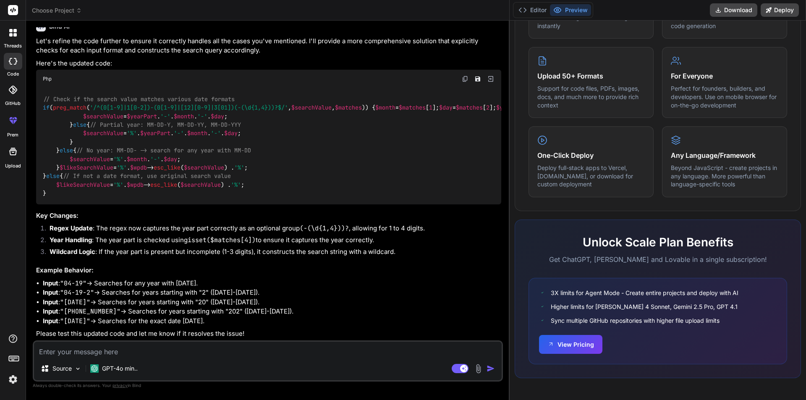
scroll to position [2738, 0]
click at [135, 347] on textarea at bounding box center [268, 349] width 468 height 15
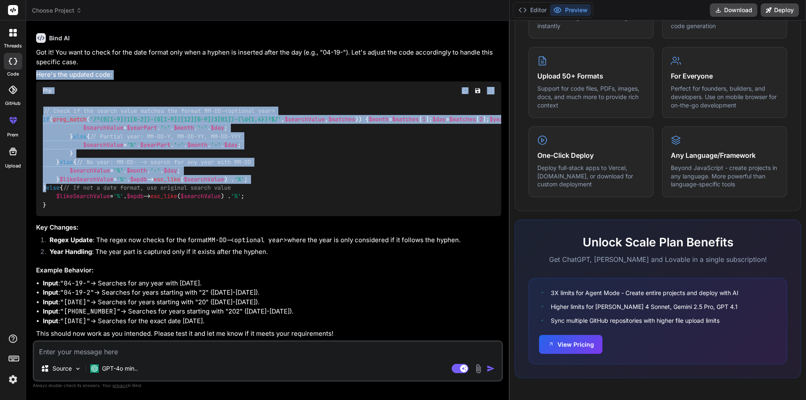
scroll to position [3242, 0]
drag, startPoint x: 46, startPoint y: 176, endPoint x: 40, endPoint y: 76, distance: 100.5
click at [40, 100] on div "// Check if the search value matches the format MM-DD-<optional year> if ( preg…" at bounding box center [268, 158] width 465 height 116
copy code "// Check if the search value matches the format MM-DD-<optional year> if ( preg…"
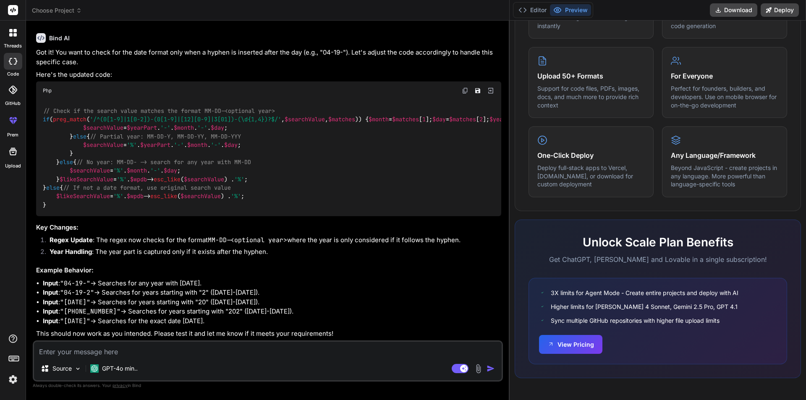
click at [88, 353] on textarea at bounding box center [268, 349] width 468 height 15
paste textarea "likeSearchValue = %\%04-19%"
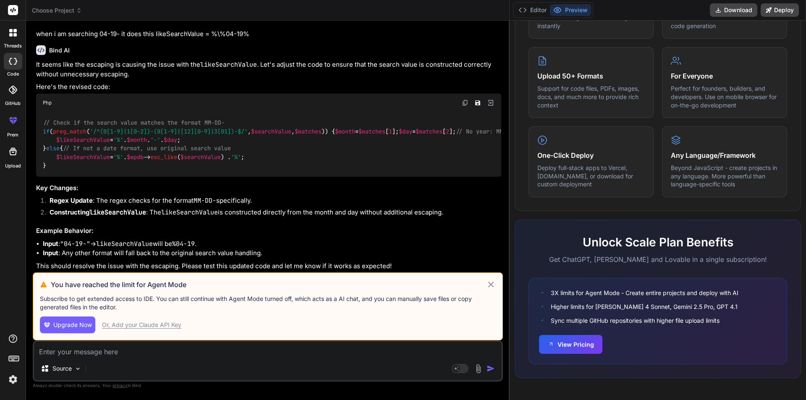
scroll to position [3630, 0]
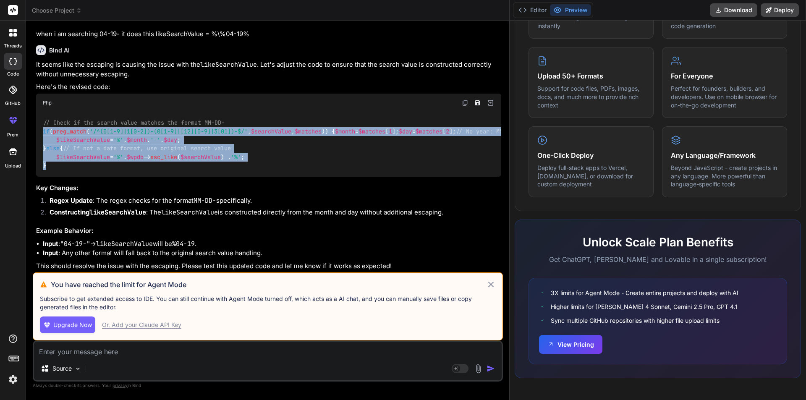
drag, startPoint x: 53, startPoint y: 206, endPoint x: 37, endPoint y: 126, distance: 81.0
click at [37, 126] on div "// Check if the search value matches the format MM-DD- if ( preg_match ( '/^(0[…" at bounding box center [268, 144] width 465 height 65
click at [65, 177] on div "// Check if the search value matches the format MM-DD- if ( preg_match ( '/^(0[…" at bounding box center [268, 144] width 465 height 65
click at [60, 177] on div "// Check if the search value matches the format MM-DD- if ( preg_match ( '/^(0[…" at bounding box center [268, 144] width 465 height 65
click at [47, 170] on code "// Check if the search value matches the format MM-DD- if ( preg_match ( '/^(0[…" at bounding box center [337, 144] width 588 height 52
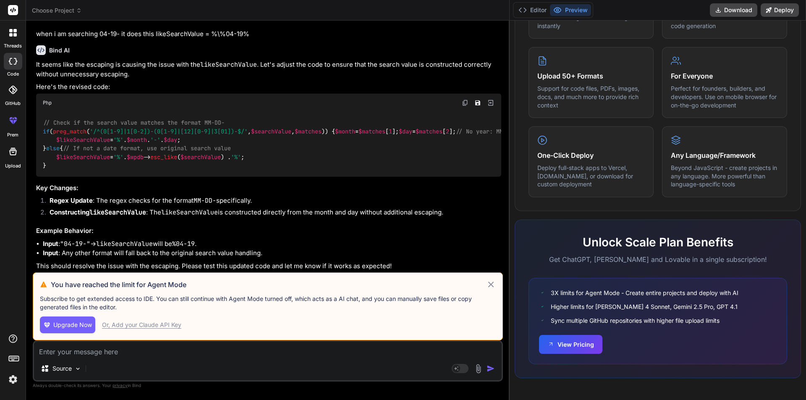
click at [94, 356] on textarea at bounding box center [268, 349] width 468 height 15
click at [486, 281] on icon at bounding box center [491, 285] width 10 height 10
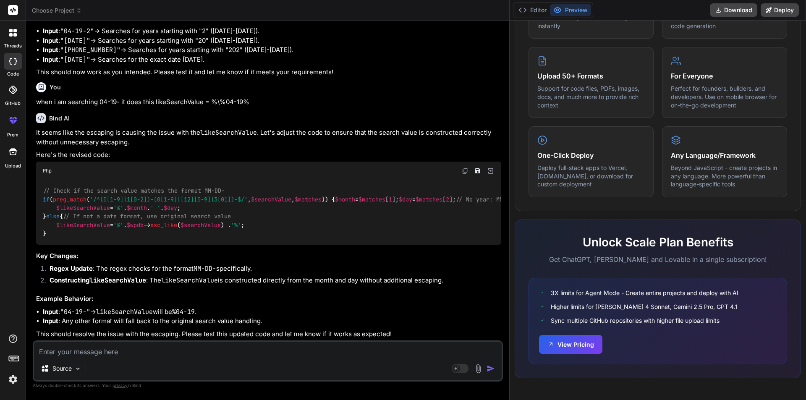
scroll to position [3604, 0]
click at [75, 372] on img at bounding box center [77, 368] width 7 height 7
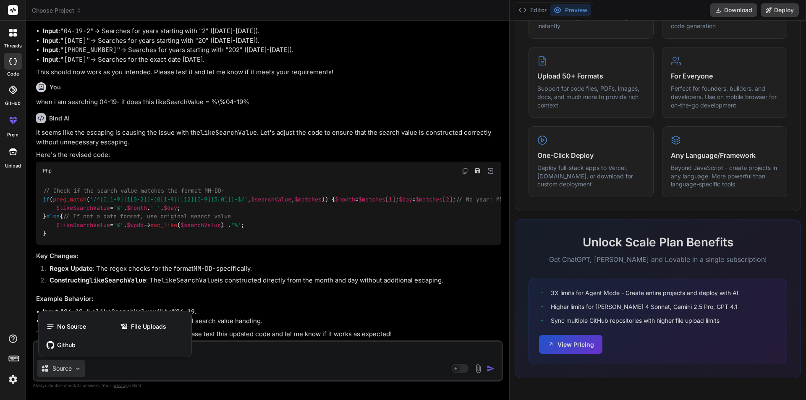
click at [233, 303] on div at bounding box center [403, 200] width 806 height 400
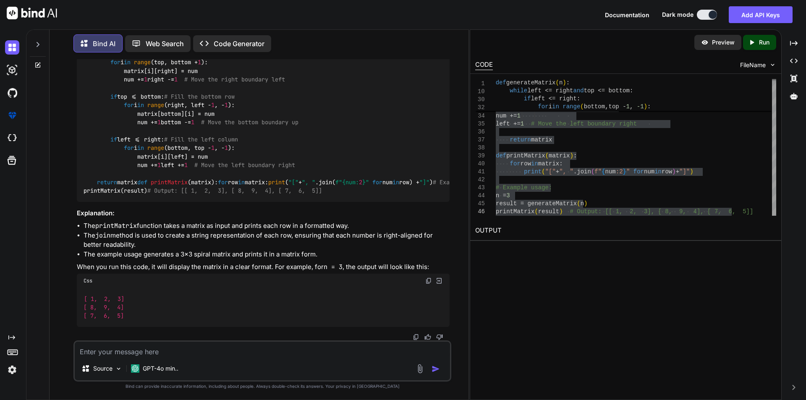
scroll to position [2027, 0]
click at [166, 356] on textarea at bounding box center [262, 349] width 375 height 15
paste textarea "preg_match('/^(0[1-9]|1[0-2])-(0[1-9]|[12][0-9]|3[01])-(\d{1,4})?$/', $searchVa…"
type textarea "preg_match('/^(0[1-9]|1[0-2])-(0[1-9]|[12][0-9]|3[01])-(\d{1,4})?$/', $searchVa…"
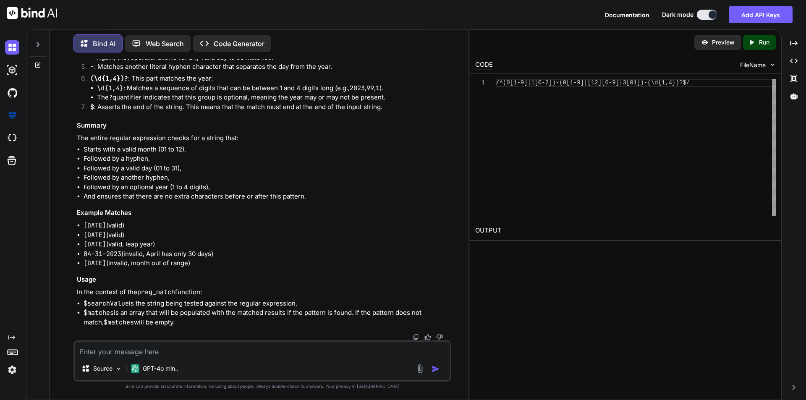
scroll to position [2565, 0]
click at [188, 352] on textarea at bounding box center [262, 349] width 375 height 15
click at [212, 349] on textarea at bounding box center [262, 349] width 375 height 15
paste textarea "if (preg_match('/^(0[1-9]|1[0-2])-(0[1-9]|[12][0-9]|3[01])-(\d{1,4})?$/', $sear…"
type textarea "if (preg_match('/^(0[1-9]|1[0-2])-(0[1-9]|[12][0-9]|3[01])-(\d{1,4})?$/', $sear…"
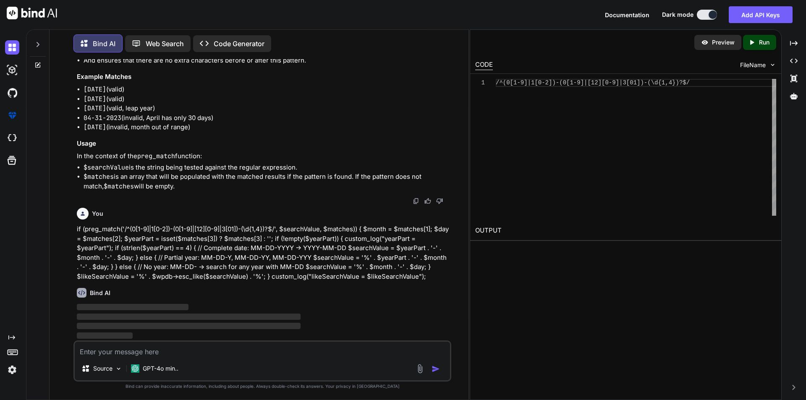
scroll to position [2701, 0]
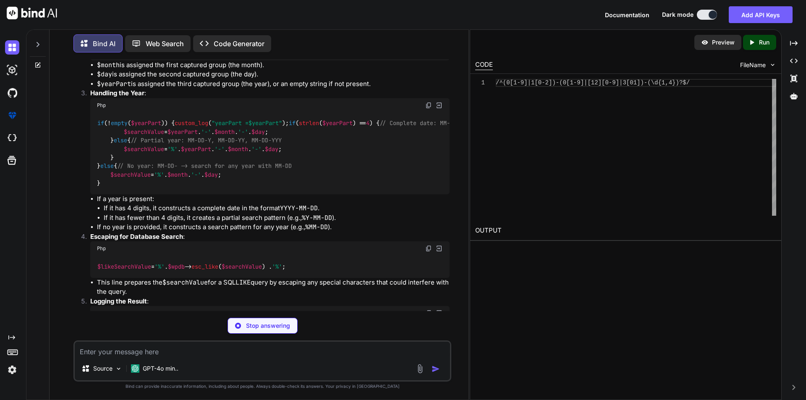
click at [226, 355] on textarea at bounding box center [262, 349] width 375 height 15
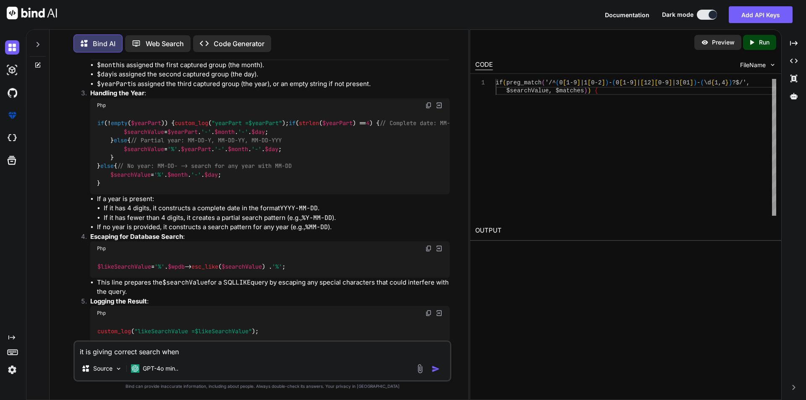
paste textarea "likeSearchValue = %04-19%"
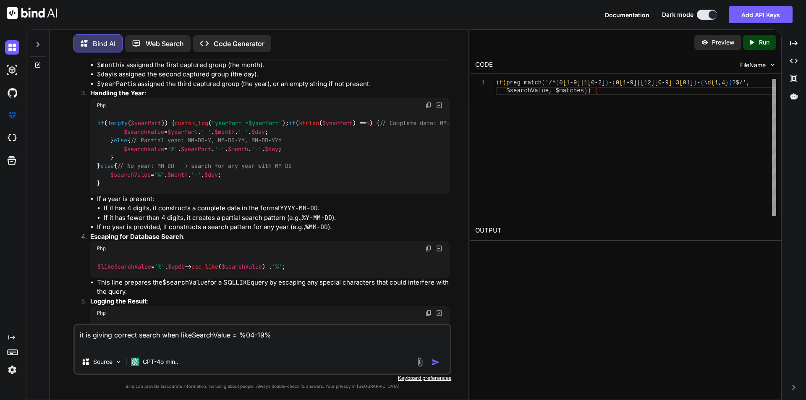
click at [180, 338] on textarea "it is giving correct search when likeSearchValue = %04-19%" at bounding box center [262, 337] width 375 height 25
click at [235, 352] on div "it is giving correct search when logged likeSearchValue = %04-19% Source GPT-4o…" at bounding box center [262, 349] width 378 height 51
click at [227, 336] on textarea "it is giving correct search when logged likeSearchValue = %04-19%" at bounding box center [262, 337] width 375 height 25
click at [206, 344] on textarea "it is giving correct search when logged likeSearchValue = %04-19%" at bounding box center [262, 337] width 375 height 25
paste textarea "likeSearchValue = %\%2-04-19%"
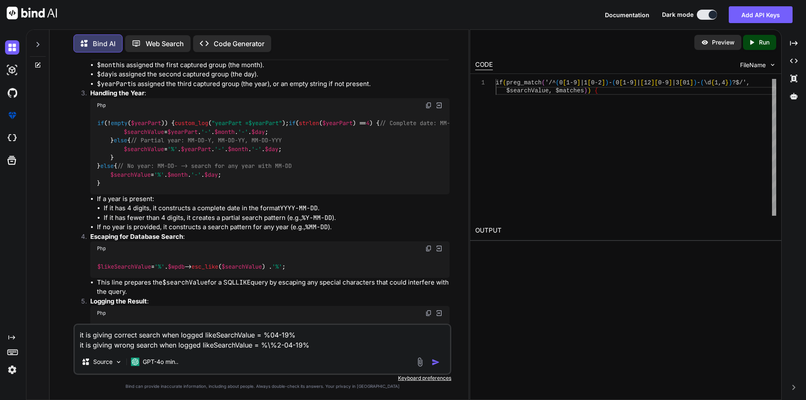
click at [162, 334] on textarea "it is giving correct search when logged likeSearchValue = %04-19% it is giving …" at bounding box center [262, 337] width 375 height 25
type textarea "it is giving correct search for 04-19 when logged likeSearchValue = %04-19% it …"
click at [435, 361] on img "button" at bounding box center [435, 362] width 8 height 8
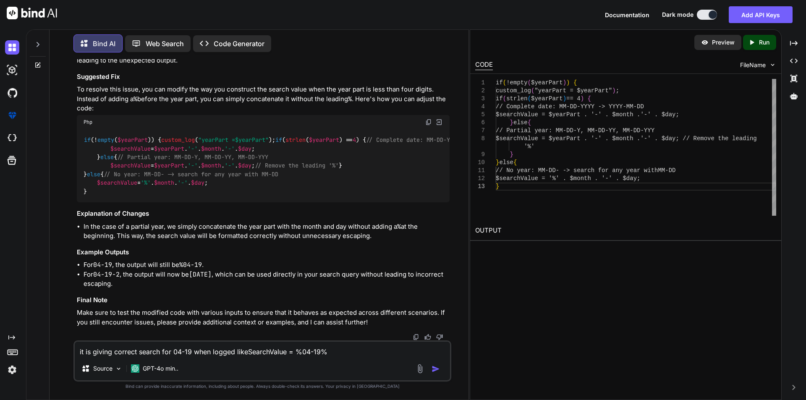
scroll to position [3689, 0]
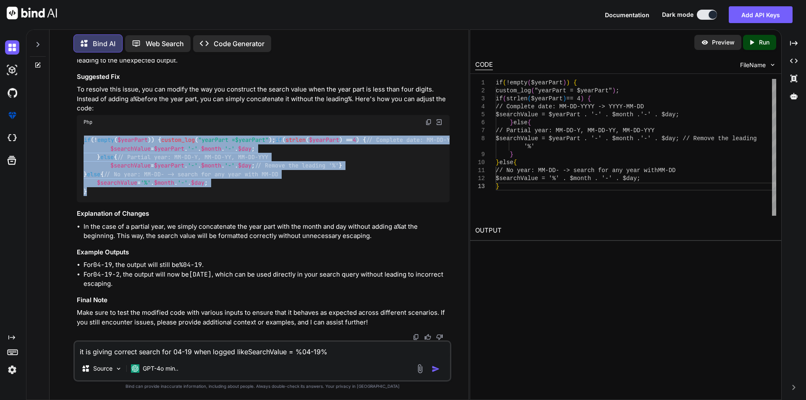
drag, startPoint x: 116, startPoint y: 241, endPoint x: 58, endPoint y: 132, distance: 123.2
click at [58, 132] on div "You hi Bind AI Hello! How can I assist you today? Created with Pixso. Open in E…" at bounding box center [262, 229] width 412 height 340
copy code "if (! empty ( $yearPart )) { custom_log ( "yearPart = $yearPart " ); if ( strle…"
click at [184, 203] on div "if (! empty ( $yearPart )) { custom_log ( "yearPart = $yearPart " ); if ( strle…" at bounding box center [263, 165] width 373 height 73
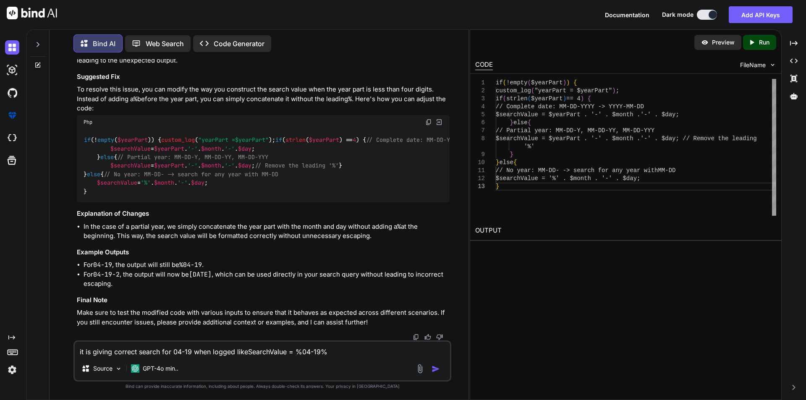
scroll to position [3732, 0]
click at [172, 350] on textarea "it is giving correct search for 04-19 when logged likeSearchValue = %04-19% it …" at bounding box center [262, 349] width 375 height 15
paste textarea "'%2___-04-19%'"
type textarea "find the sieze of year and use this '%2___-04-19%' for searching"
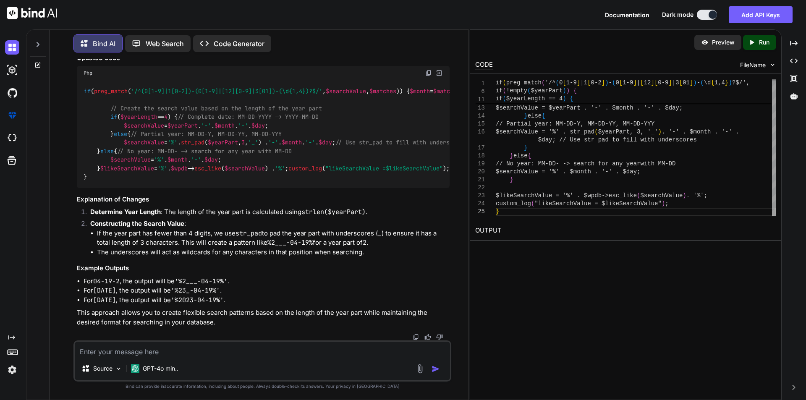
scroll to position [4217, 0]
click at [218, 156] on span "$day" at bounding box center [210, 160] width 13 height 8
drag, startPoint x: 110, startPoint y: 136, endPoint x: 152, endPoint y: 193, distance: 70.9
click at [152, 188] on div "if ( preg_match ( '/^(0[1-9]|1[0-2])-(0[1-9]|[12][0-9]|3[01])-(\d{1,4})?$/' , $…" at bounding box center [263, 133] width 373 height 107
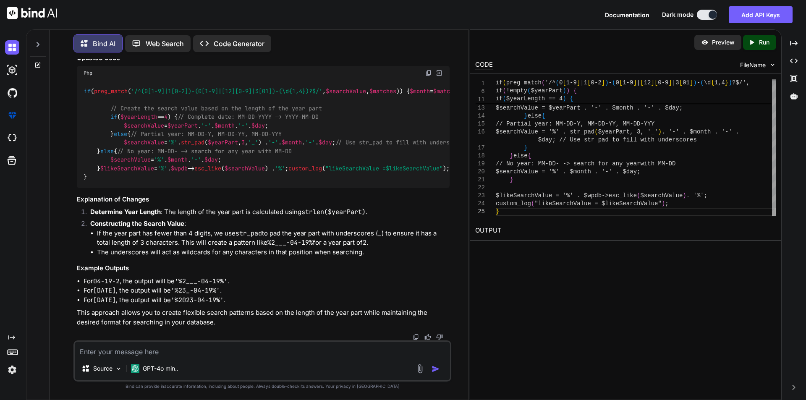
copy code "if ( $yearLength == 4 ) { // Complete date: MM-DD-YYYY -> YYYY-MM-DD $searchVal…"
click at [173, 348] on textarea at bounding box center [262, 349] width 375 height 15
paste textarea "%2\_\_-04-19%"
drag, startPoint x: 180, startPoint y: 172, endPoint x: 224, endPoint y: 175, distance: 44.2
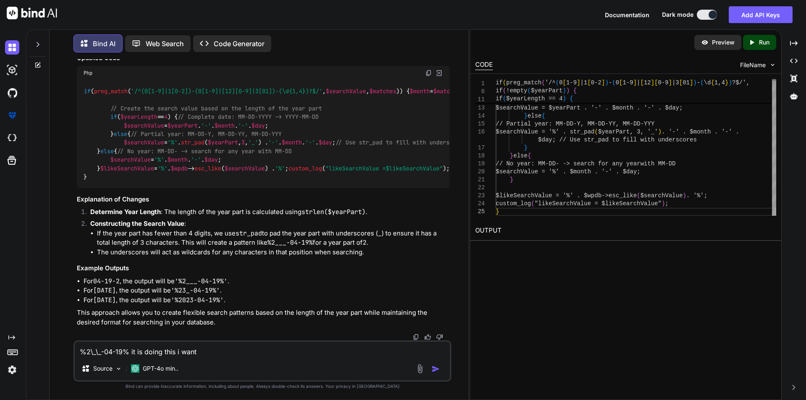
click at [224, 6] on p "find the sieze of year and use this '%2___-04-19%' for searching" at bounding box center [263, 2] width 373 height 10
copy p "%2___-04-19%"
click at [227, 349] on textarea "%2\_\_-04-19% it is doing this i want" at bounding box center [262, 349] width 375 height 15
paste textarea "%2___-04-19%"
type textarea "%2\_\_-04-19% it is doing this i want %2___-04-19%"
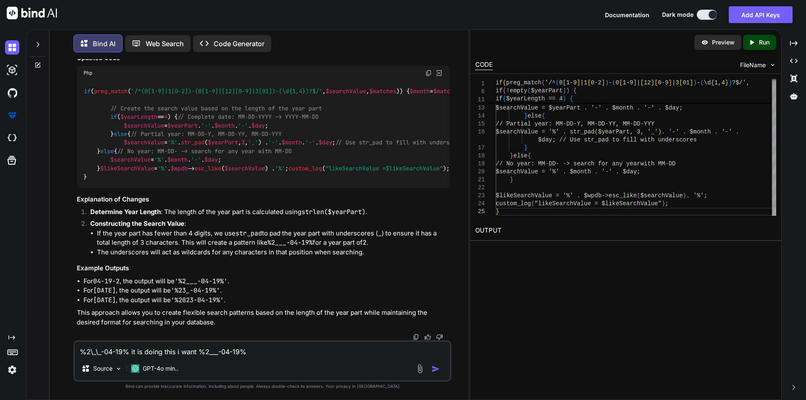
click at [438, 371] on img "button" at bounding box center [435, 369] width 8 height 8
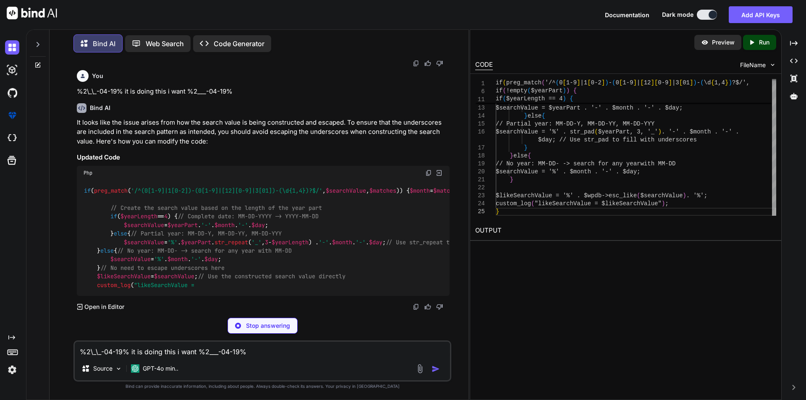
scroll to position [4604, 0]
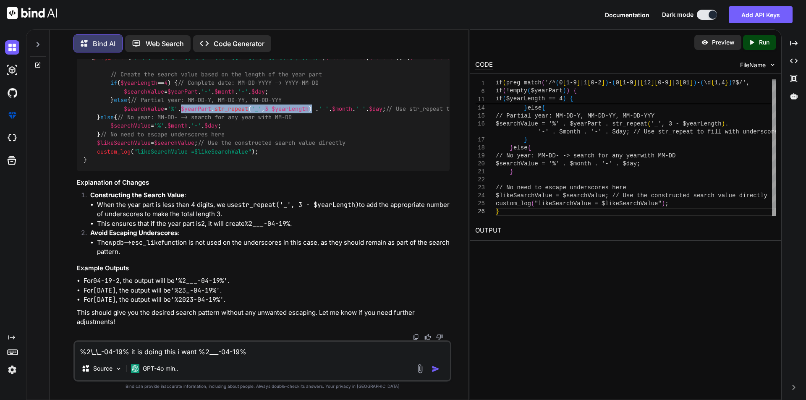
drag, startPoint x: 196, startPoint y: 208, endPoint x: 347, endPoint y: 209, distance: 150.7
click at [347, 164] on code "if ( preg_match ( '/^(0[1-9]|1[0-2])-(0[1-9]|[12][0-9]|3[01])-(\d{1,4})?$/' , $…" at bounding box center [588, 108] width 1008 height 111
copy code "$yearPart . str_repeat ( '_' , 3 - $yearLength )"
click at [178, 78] on span "// Create the search value based on the length of the year part" at bounding box center [216, 75] width 212 height 8
drag, startPoint x: 110, startPoint y: 138, endPoint x: 202, endPoint y: 140, distance: 92.4
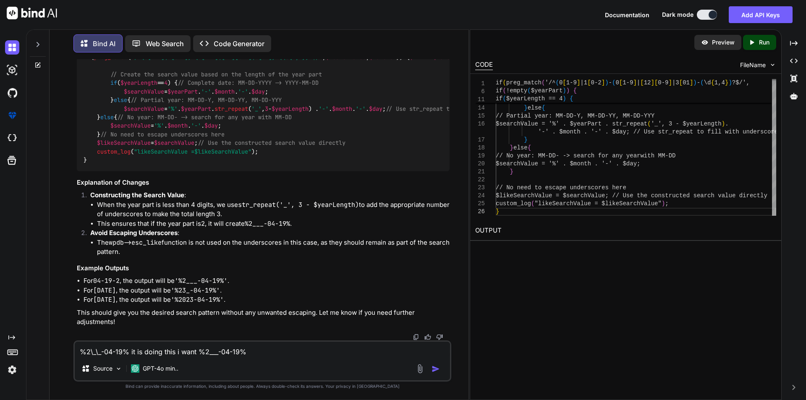
click at [173, 140] on code "if ( preg_match ( '/^(0[1-9]|1[0-2])-(0[1-9]|[12][0-9]|3[01])-(\d{1,4})?$/' , $…" at bounding box center [588, 108] width 1008 height 111
click at [222, 137] on code "if ( preg_match ( '/^(0[1-9]|1[0-2])-(0[1-9]|[12][0-9]|3[01])-(\d{1,4})?$/' , $…" at bounding box center [588, 108] width 1008 height 111
drag, startPoint x: 110, startPoint y: 136, endPoint x: 221, endPoint y: 136, distance: 110.8
click at [221, 136] on code "if ( preg_match ( '/^(0[1-9]|1[0-2])-(0[1-9]|[12][0-9]|3[01])-(\d{1,4})?$/' , $…" at bounding box center [588, 108] width 1008 height 111
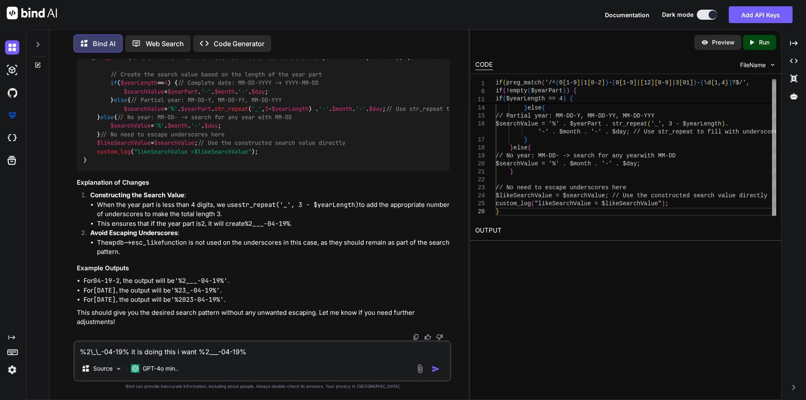
copy code "$yearLength = strlen ( $yearPart );"
click at [190, 358] on div "%2\_\_-04-19% it is doing this i want %2___-04-19% Source GPT-4o min.." at bounding box center [262, 360] width 378 height 41
click at [135, 350] on textarea "%2\_\_-04-19% it is doing this i want %2___-04-19%" at bounding box center [262, 349] width 375 height 15
paste textarea "$likeSearchValue = '%' . $wpdb->esc_like($searchValue) . '%';"
type textarea "$likeSearchValue = '%' . $wpdb->esc_like($searchValue) . '%'; why is this done"
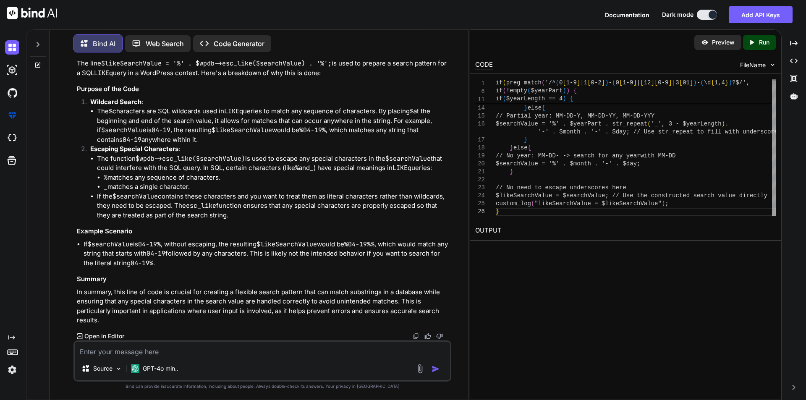
scroll to position [5049, 0]
